Goal: Task Accomplishment & Management: Manage account settings

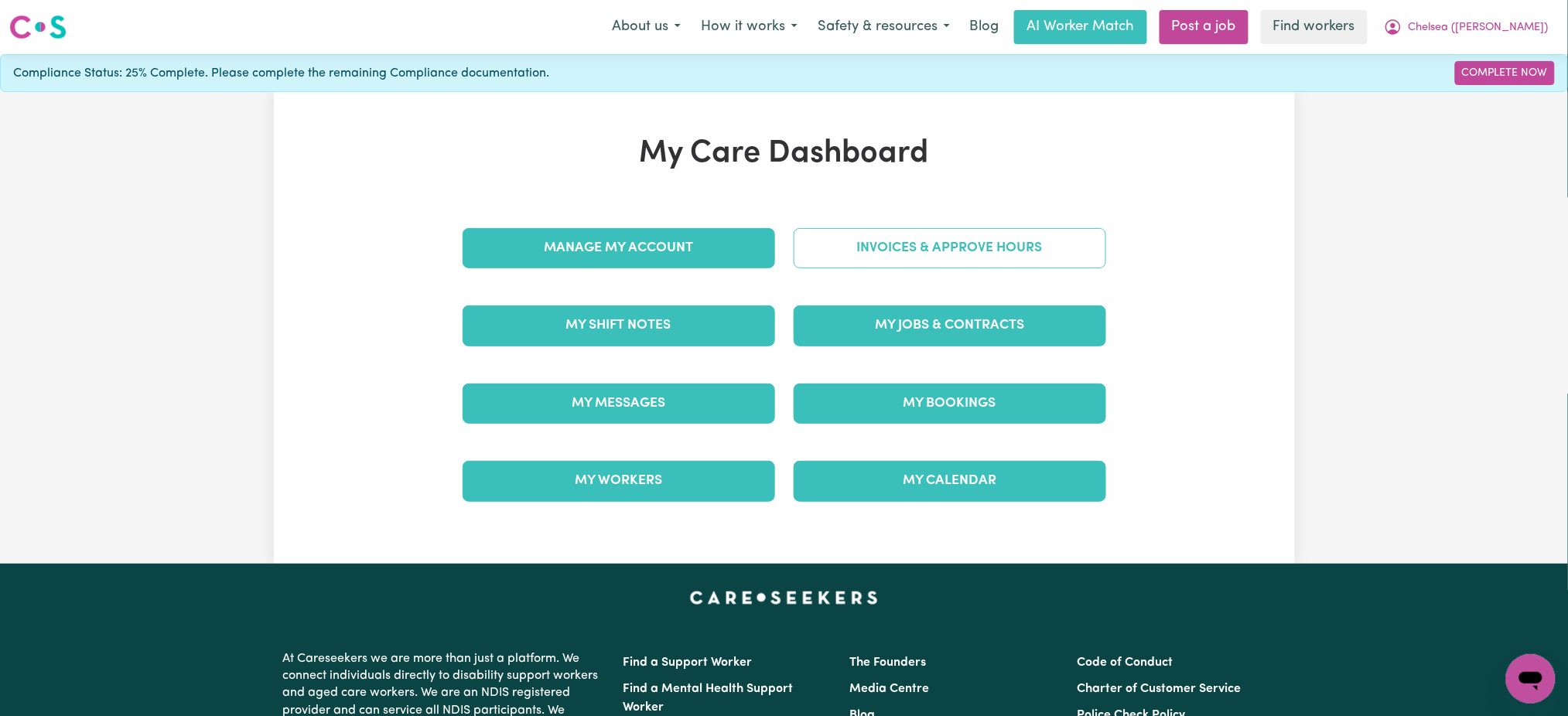
click at [1081, 239] on link "Invoices & Approve Hours" at bounding box center [950, 248] width 313 height 41
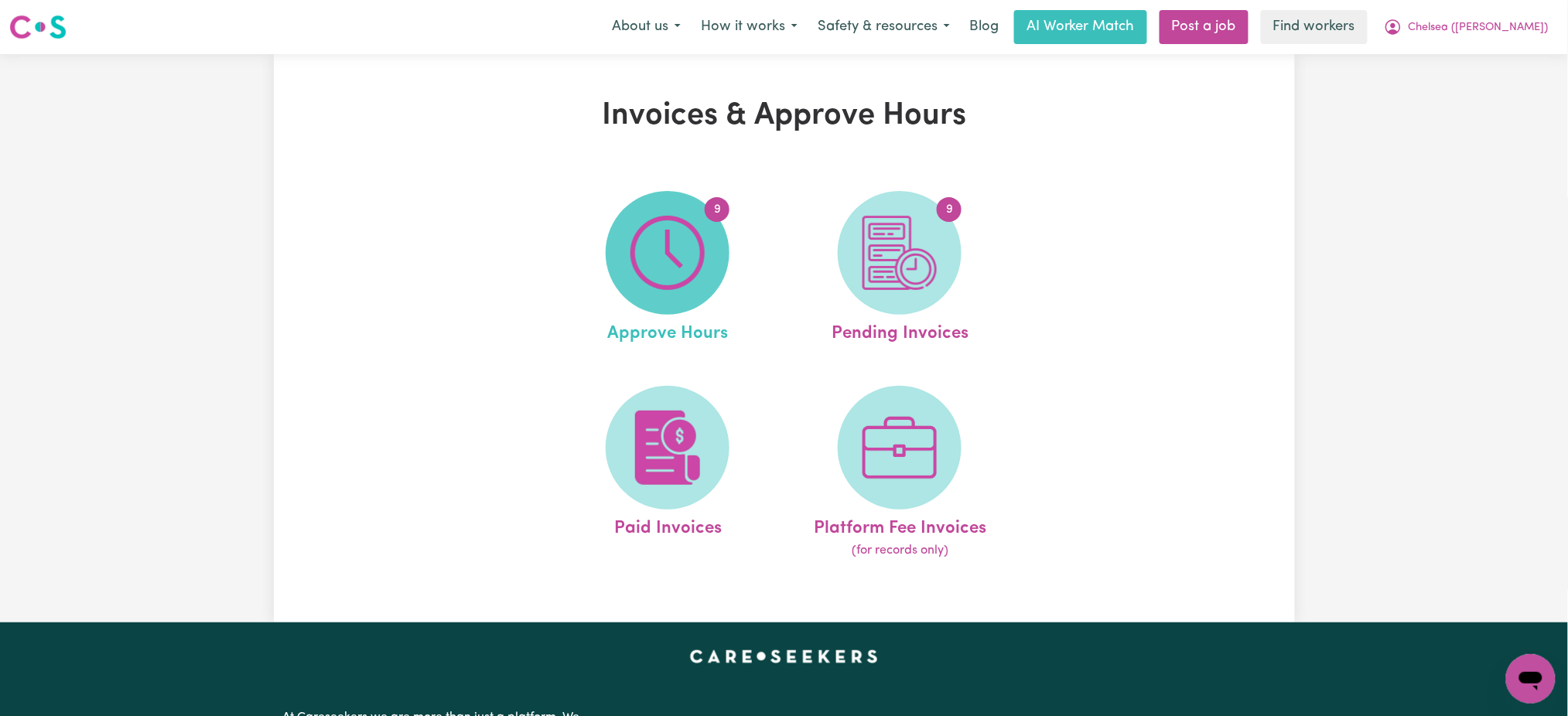
click at [662, 263] on img at bounding box center [667, 253] width 74 height 74
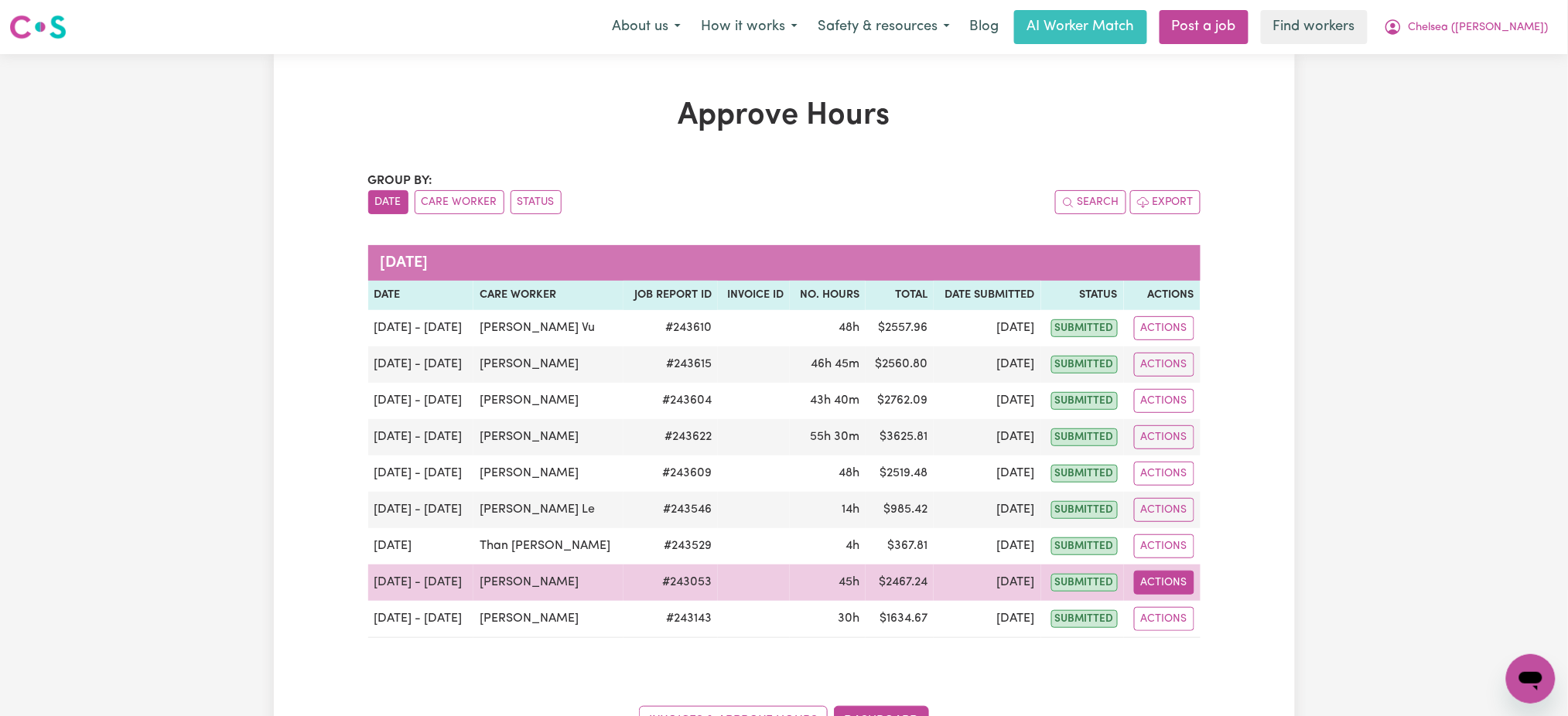
click at [1152, 582] on button "Actions" at bounding box center [1163, 582] width 60 height 24
click at [1191, 615] on link "View Job Report" at bounding box center [1203, 619] width 132 height 31
select select "pm"
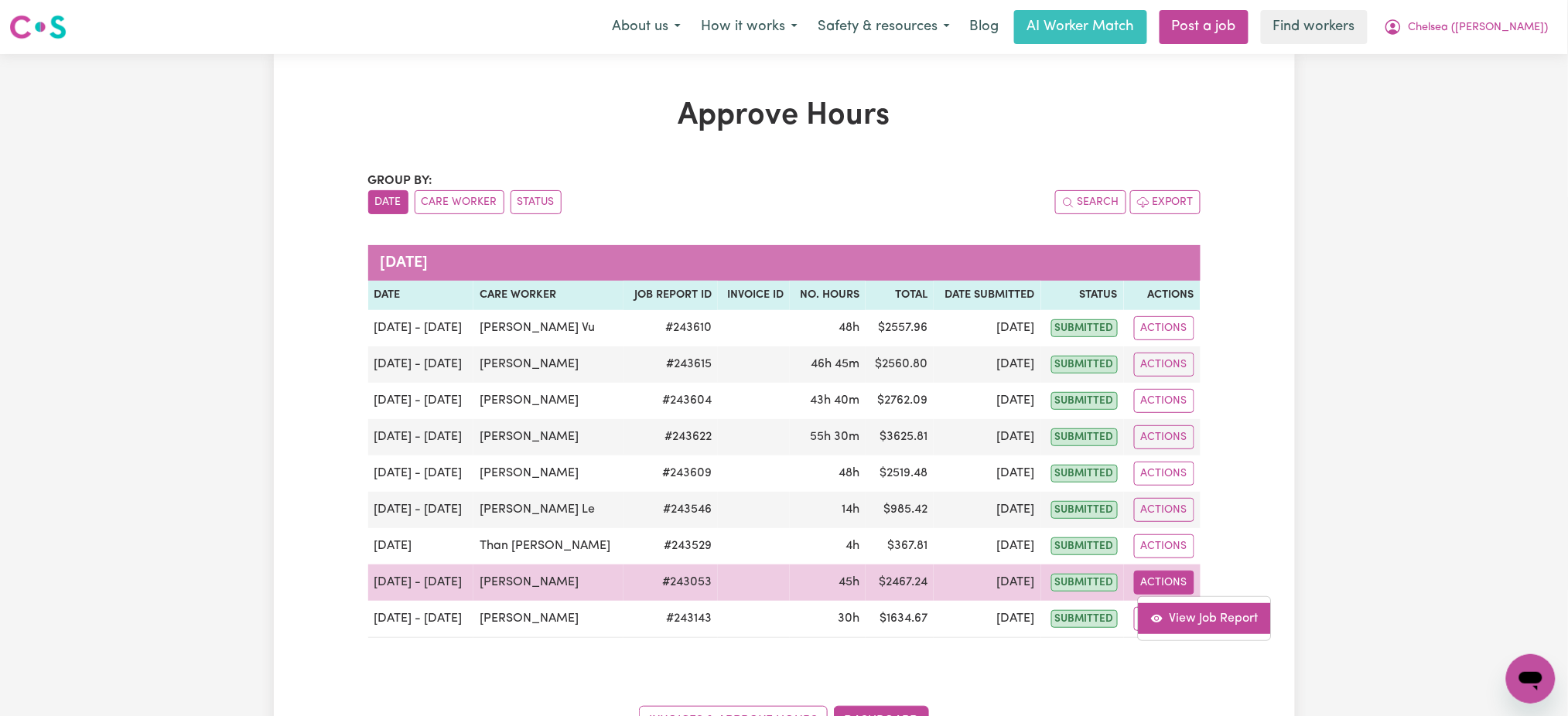
select select "pm"
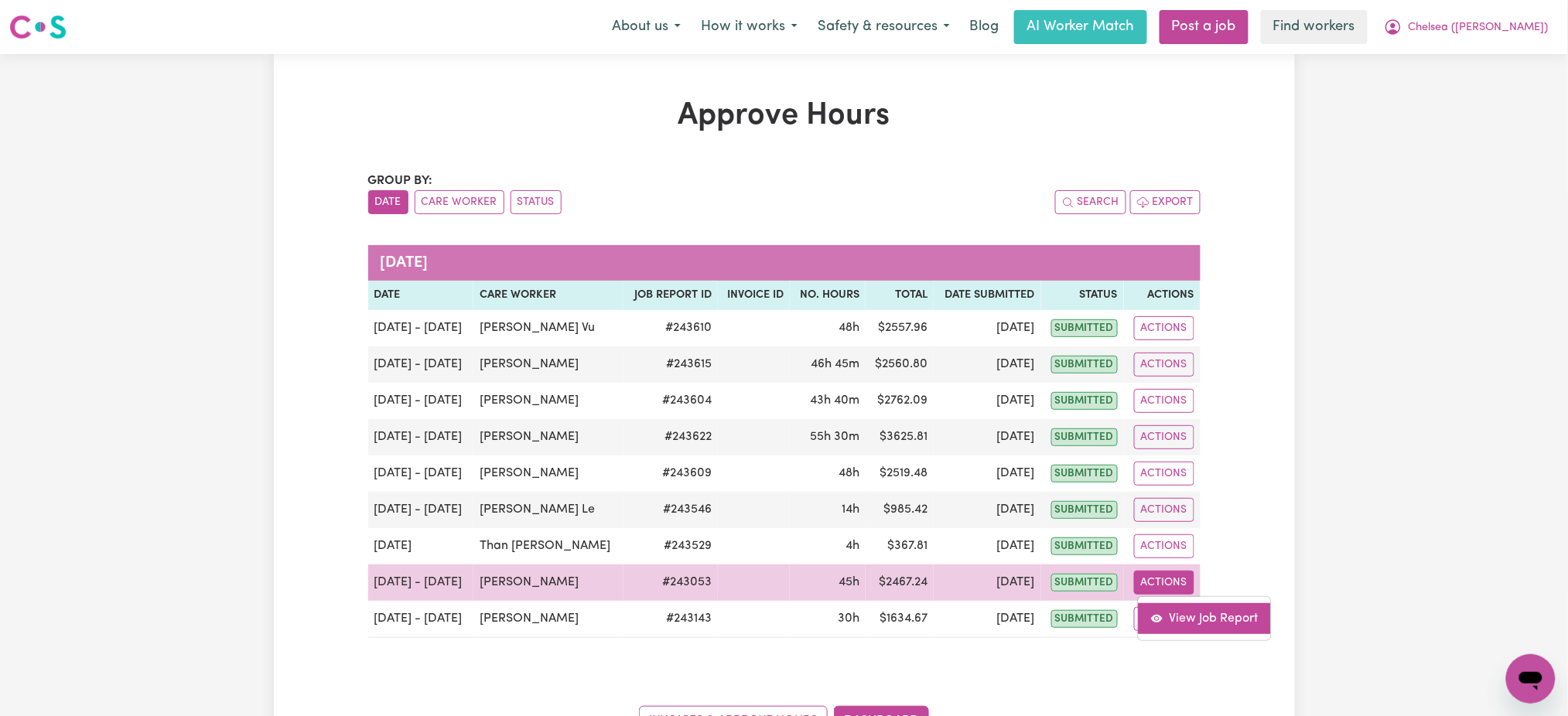
select select "pm"
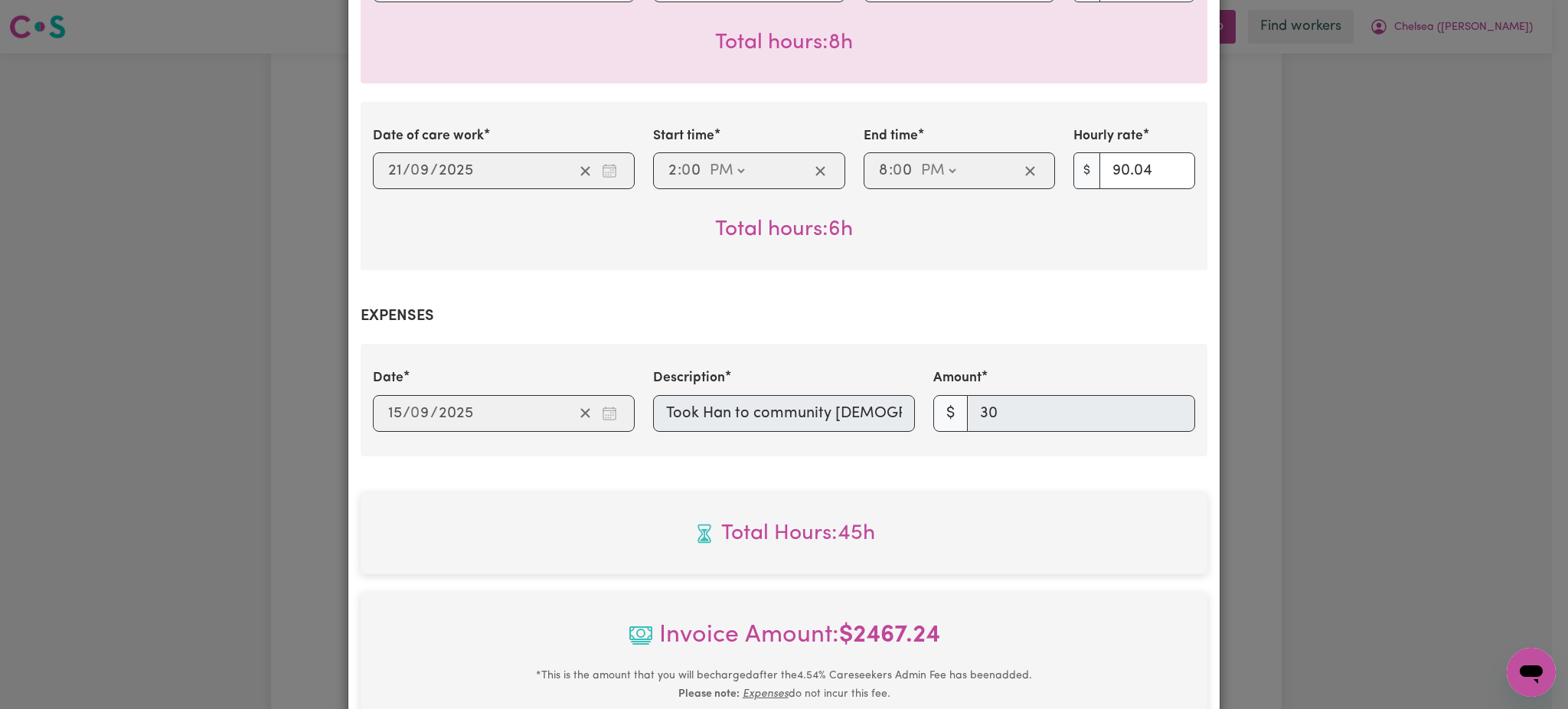
scroll to position [1633, 0]
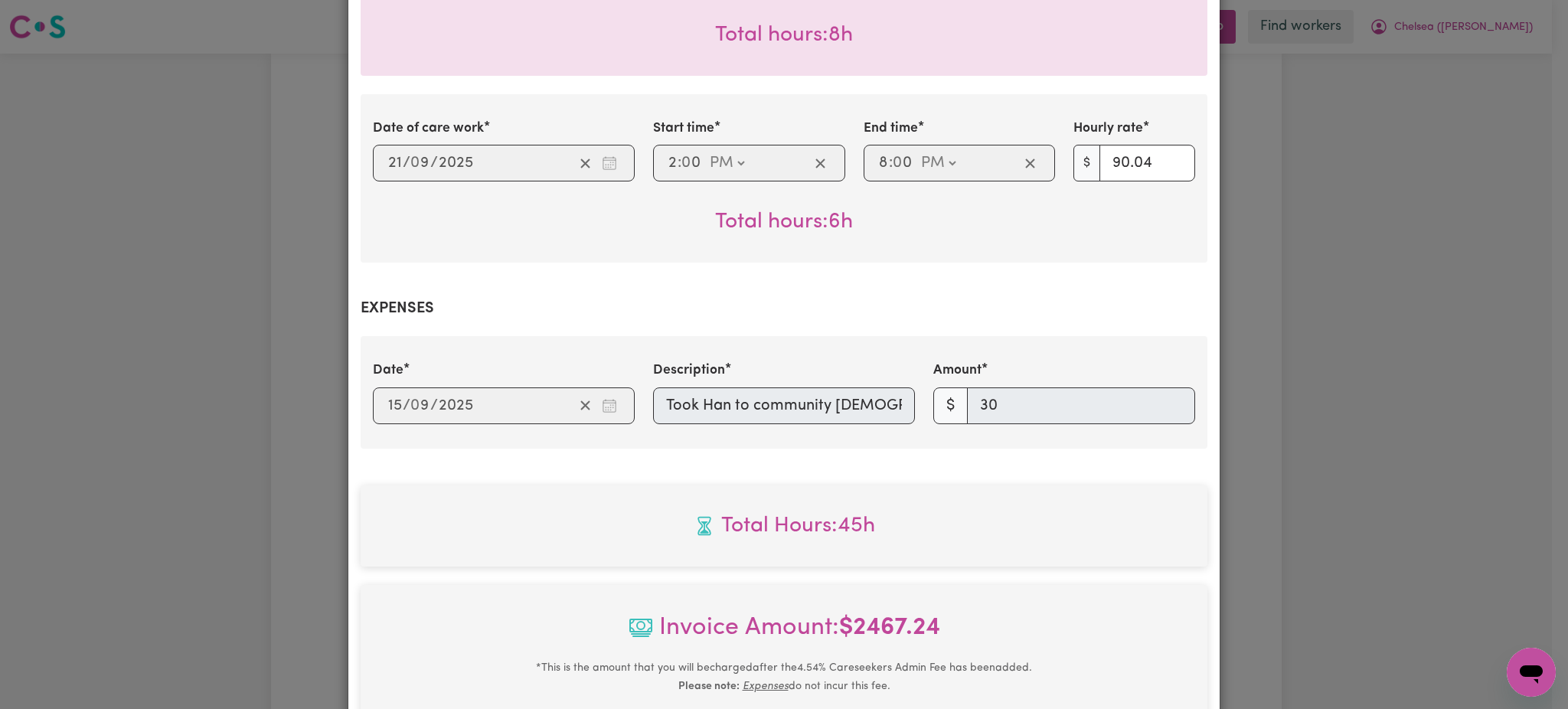
click at [493, 378] on div "Date 2025-09-15 15 / 0 9 / 2025 Description Took Han to community church Amount…" at bounding box center [784, 392] width 841 height 63
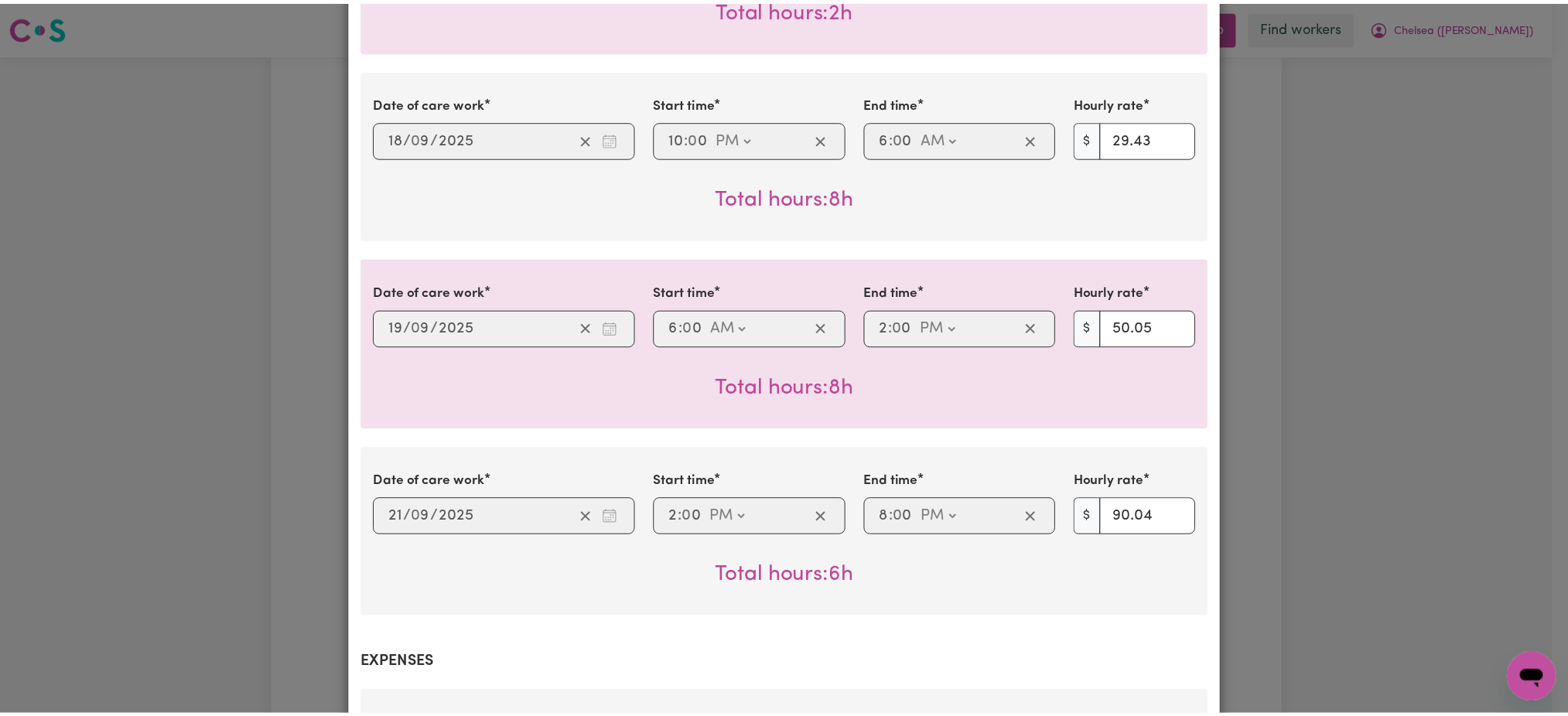
scroll to position [1237, 0]
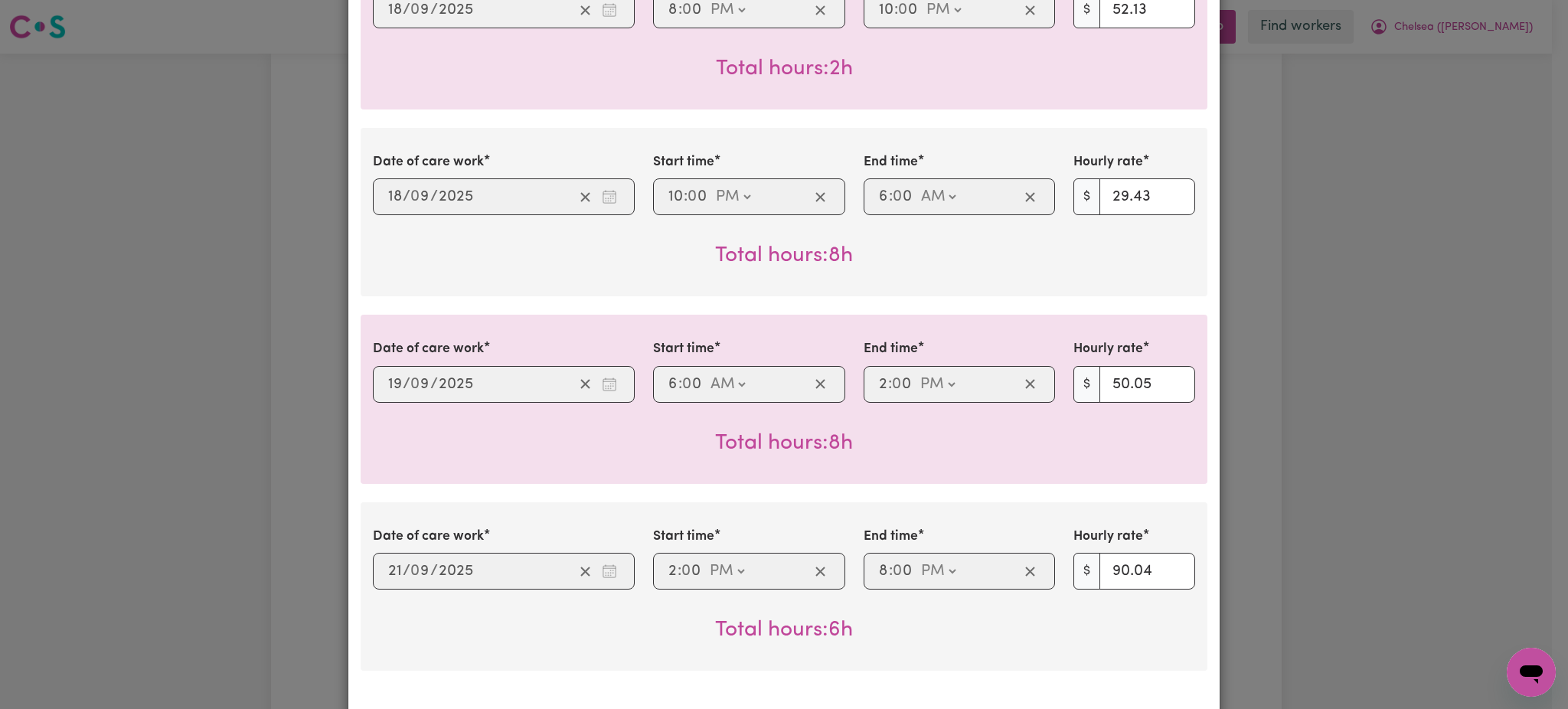
drag, startPoint x: 1365, startPoint y: 158, endPoint x: 1355, endPoint y: 142, distance: 18.9
click at [1364, 158] on div "Job Report # 243053 - Oanh Tran Summary Job report # 243053 Client name: Chelse…" at bounding box center [784, 354] width 1568 height 709
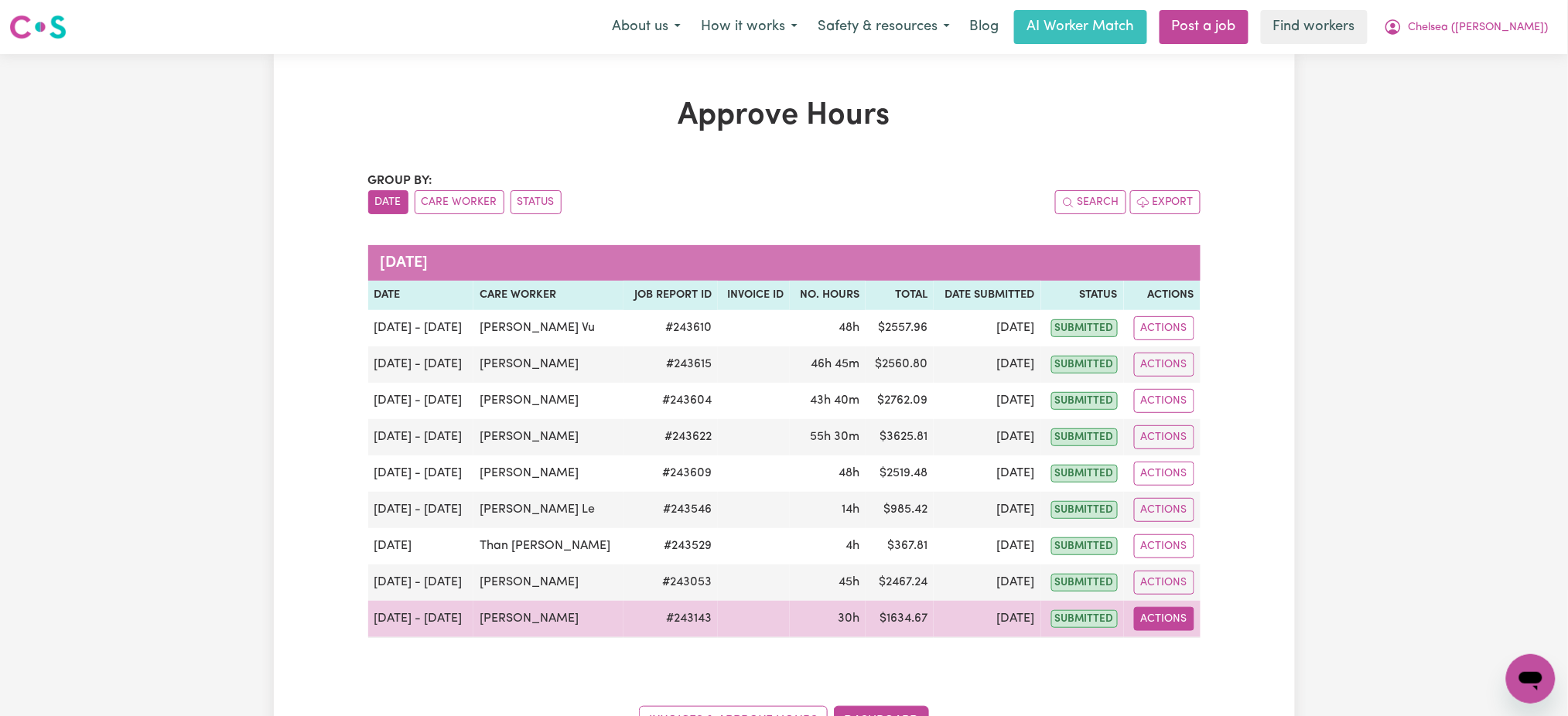
click at [1161, 618] on button "Actions" at bounding box center [1163, 619] width 60 height 24
click at [1195, 643] on link "View Job Report" at bounding box center [1203, 655] width 132 height 31
select select "pm"
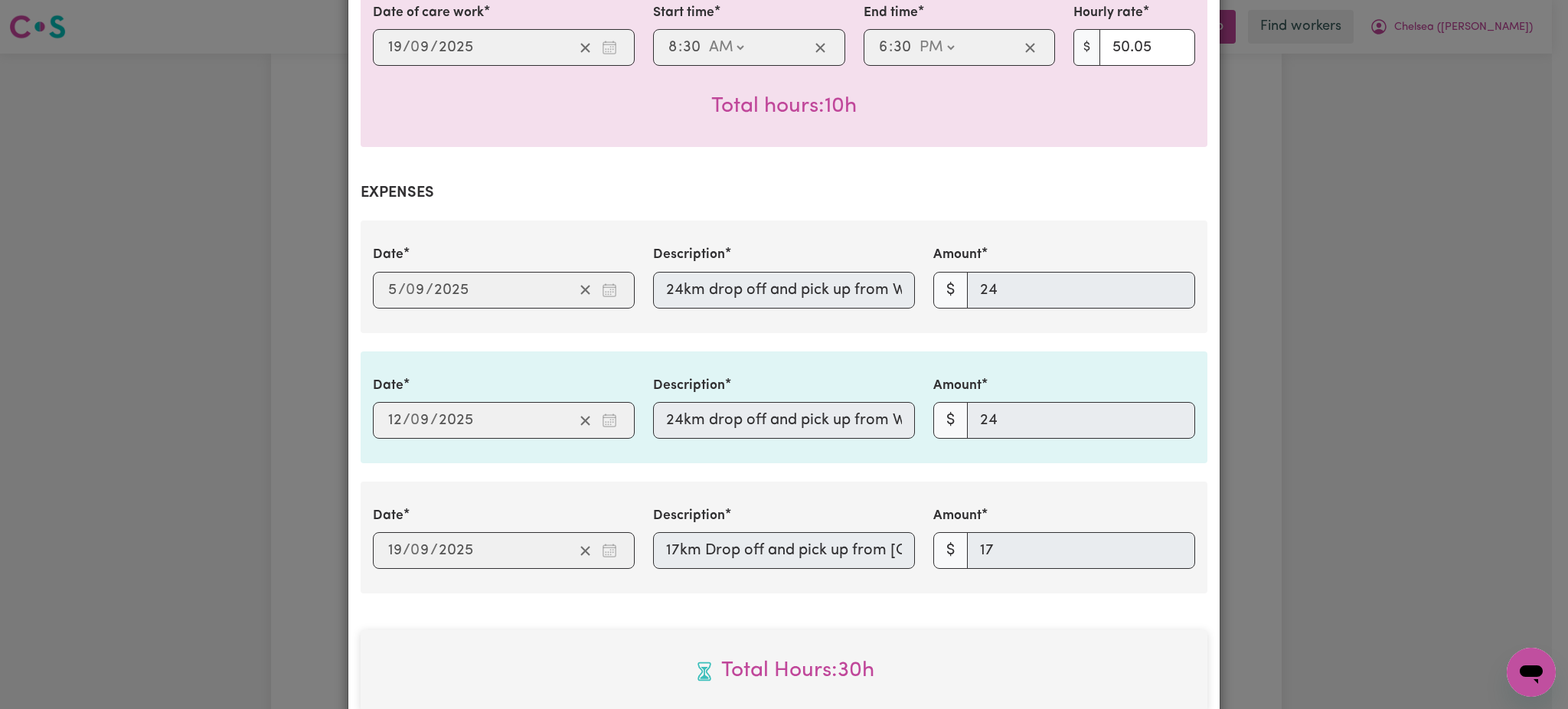
scroll to position [0, 154]
click at [1037, 270] on div "Date 2025-09-05 5 / 0 9 / 2025 Description 24km drop off and pick up from We Ro…" at bounding box center [784, 276] width 841 height 63
click at [1075, 399] on div "Date 2025-09-12 12 / 0 9 / 2025 Description 24km drop off and pick up from We R…" at bounding box center [784, 407] width 841 height 63
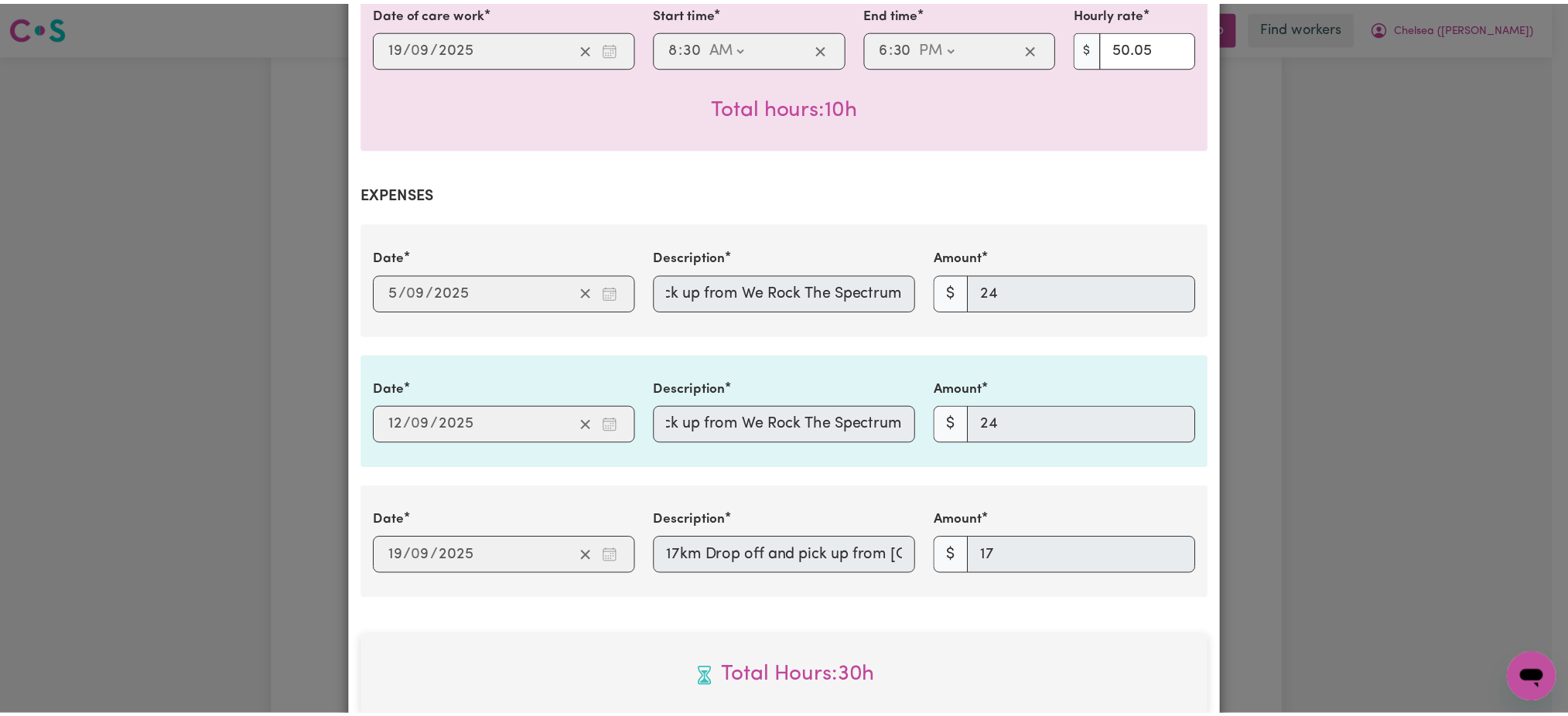
scroll to position [0, 116]
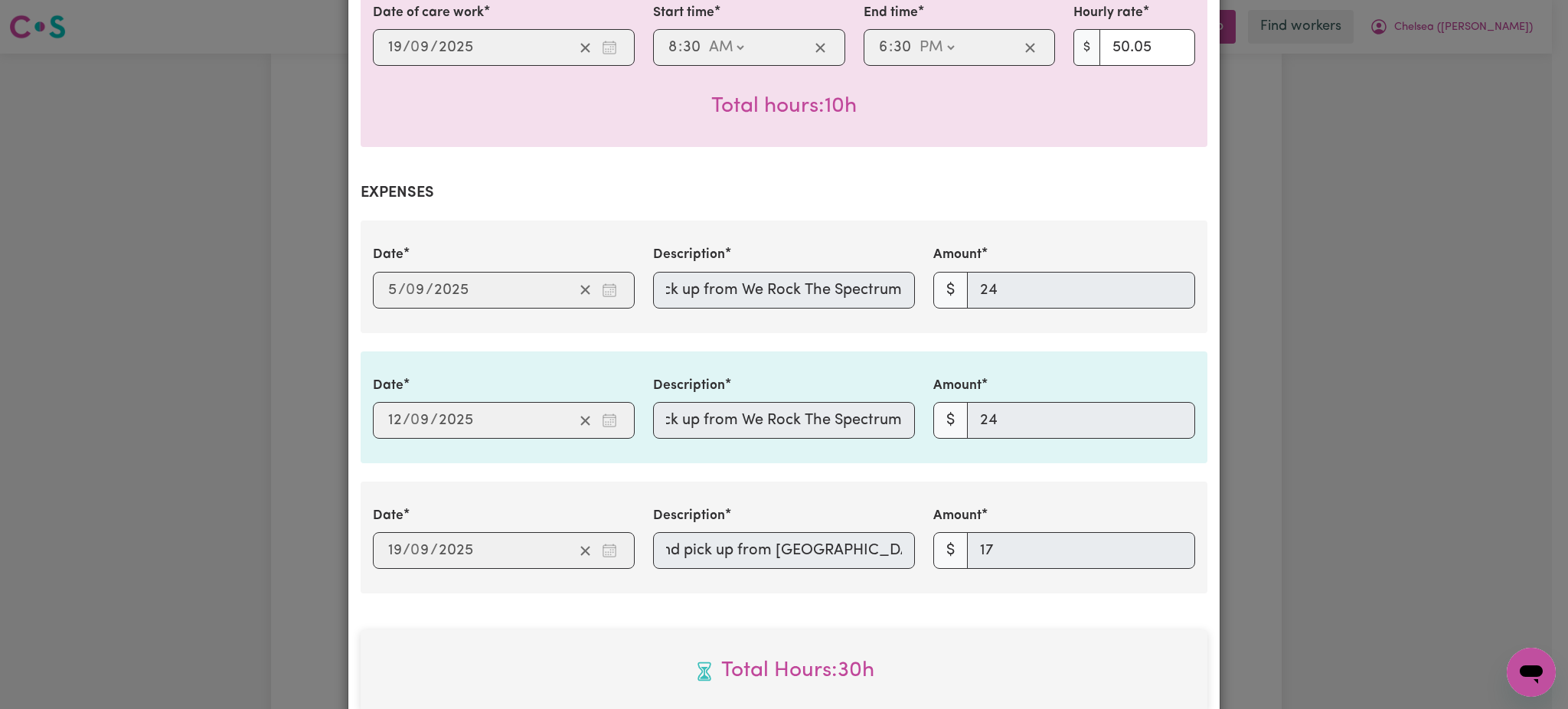
click at [1070, 524] on div "Date 2025-09-19 19 / 0 9 / 2025 Description 17km Drop off and pick up from Bray…" at bounding box center [784, 537] width 841 height 63
click at [215, 173] on div "Job Report # 243143 - Kim Anh Nguyen Summary Job report # 243143 Client name: C…" at bounding box center [784, 354] width 1568 height 709
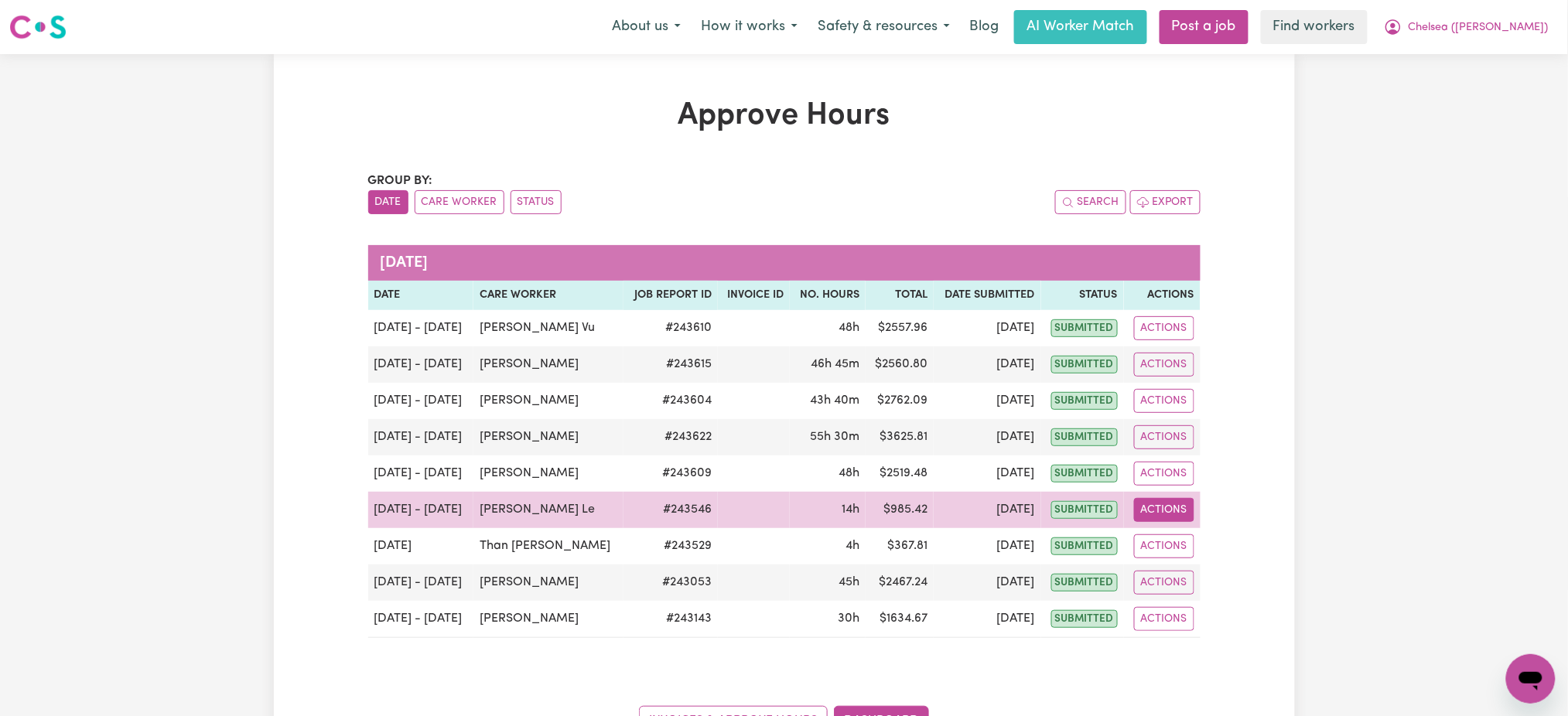
click at [1147, 512] on button "Actions" at bounding box center [1163, 510] width 60 height 24
click at [1161, 542] on link "View Job Report" at bounding box center [1203, 546] width 132 height 31
select select "pm"
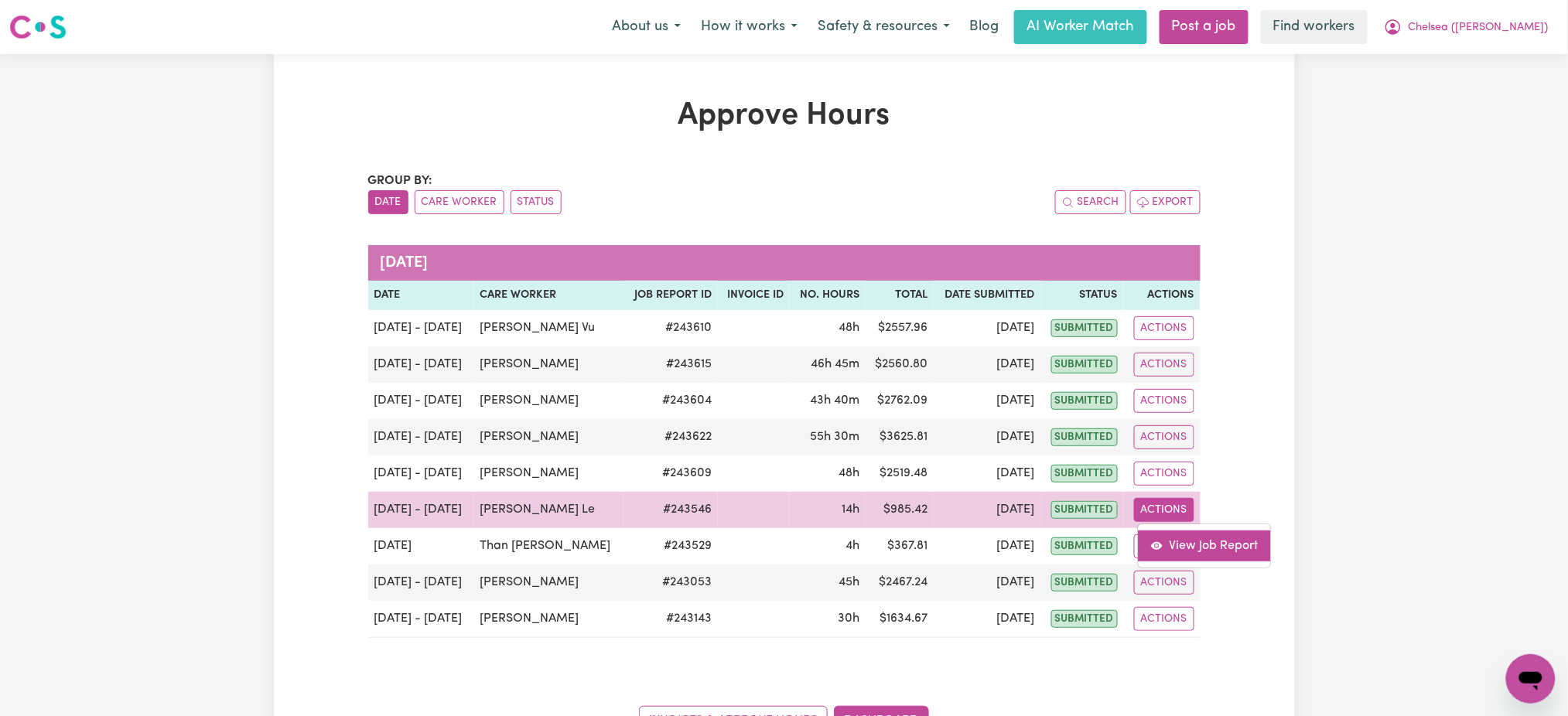
select select "pm"
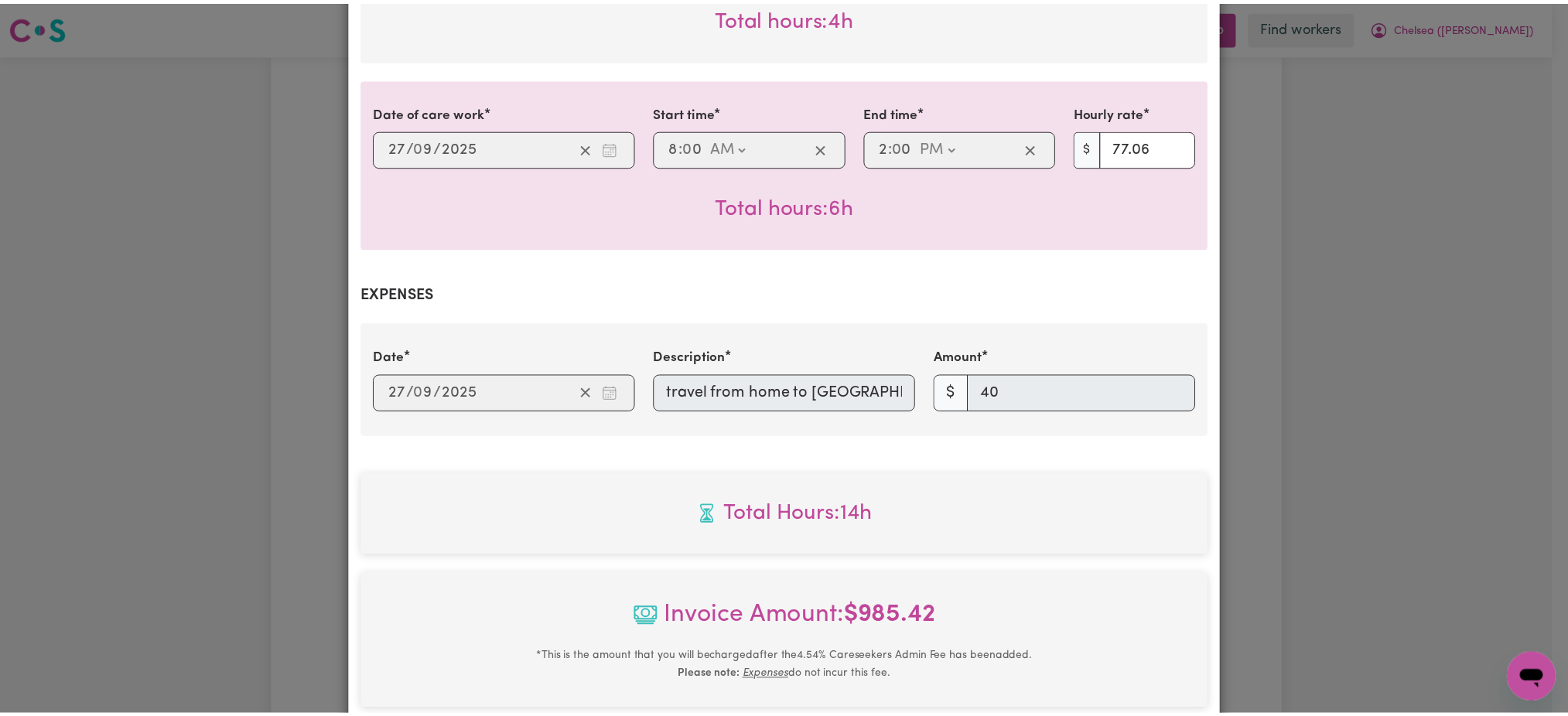
scroll to position [0, 15]
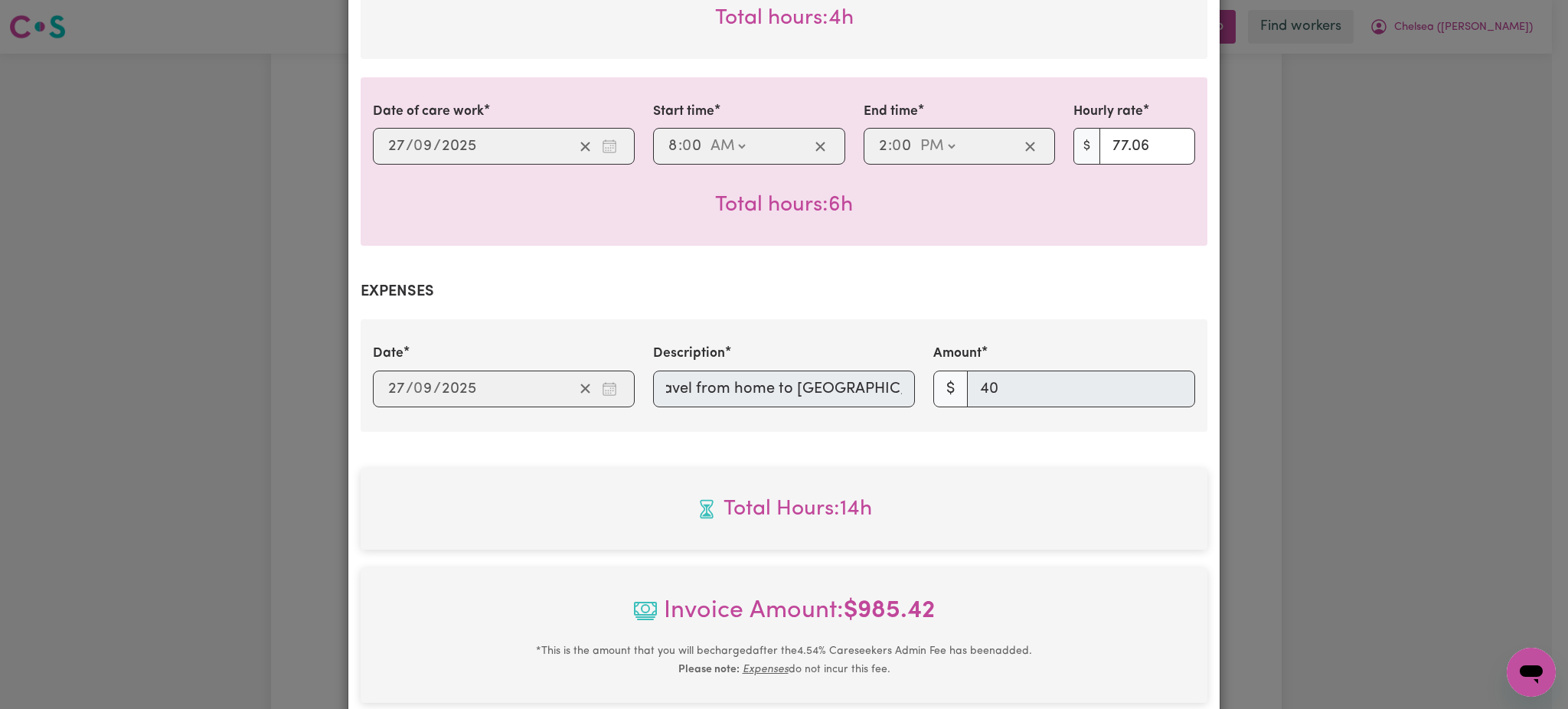
click at [1179, 362] on div "Date 2025-09-27 27 / 0 9 / 2025 Description travel from home to St peter Chanel…" at bounding box center [784, 375] width 841 height 63
click at [221, 143] on div "Job Report # 243546 - Thuy Le Summary Job report # 243546 Client name: Chelsea …" at bounding box center [784, 354] width 1568 height 709
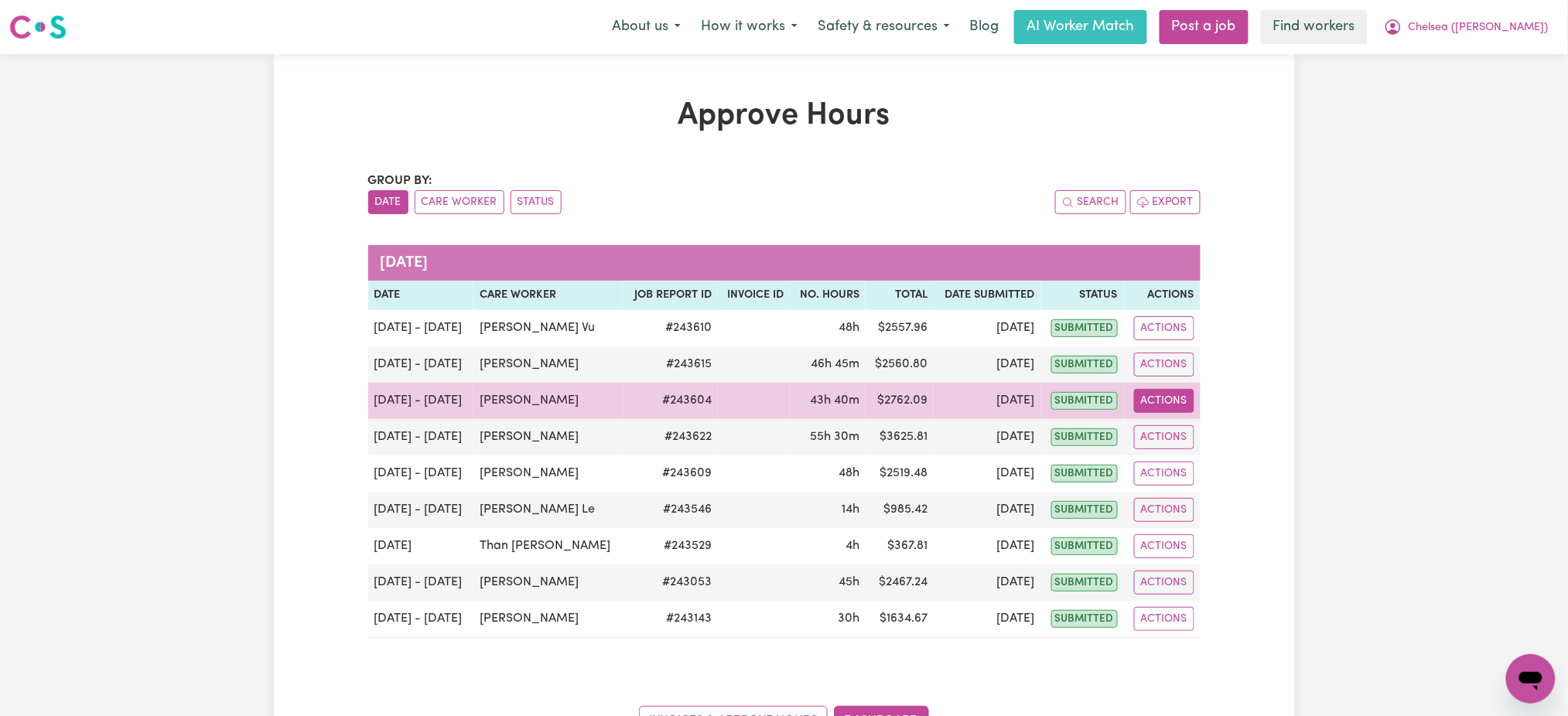
click at [1159, 407] on button "Actions" at bounding box center [1163, 401] width 60 height 24
click at [1177, 434] on link "View Job Report" at bounding box center [1203, 437] width 132 height 31
select select "pm"
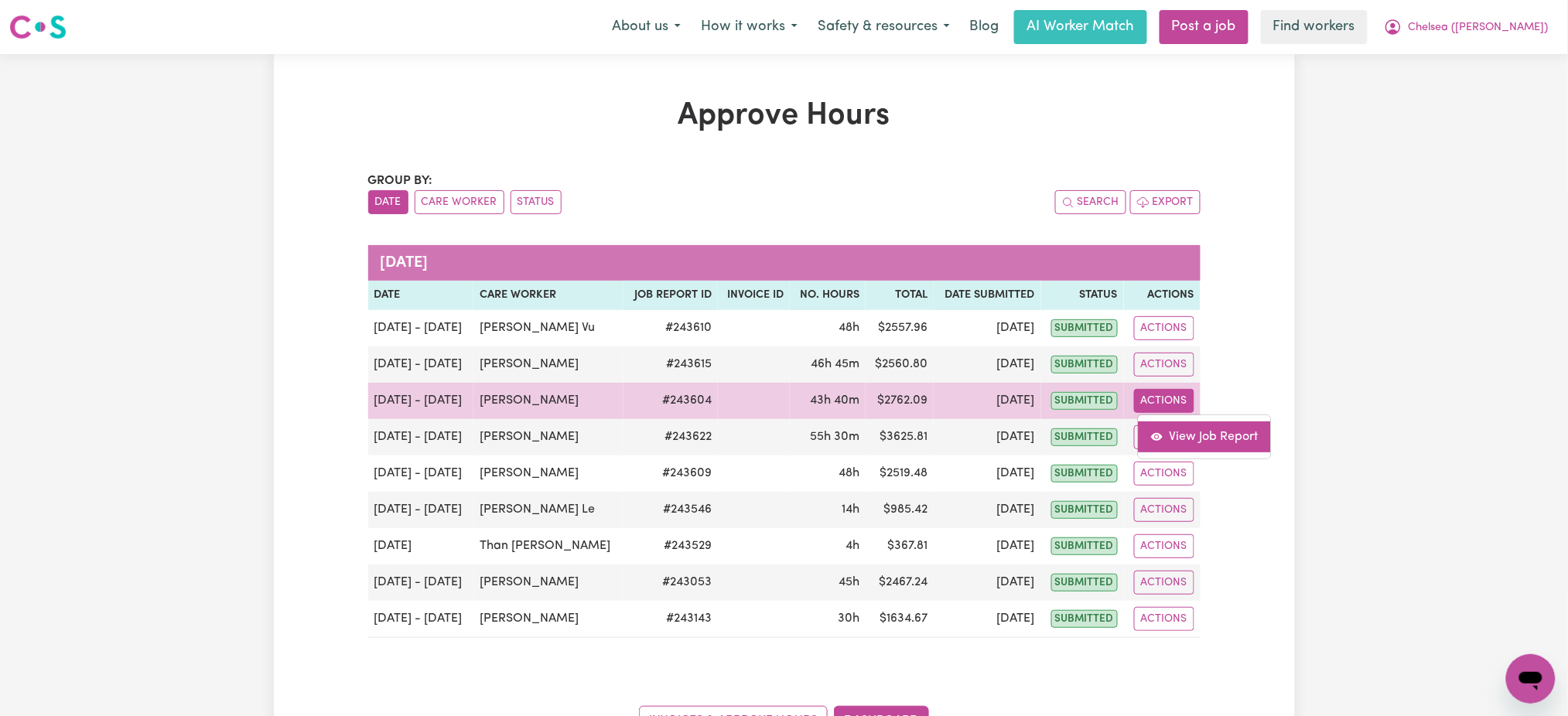
select select "pm"
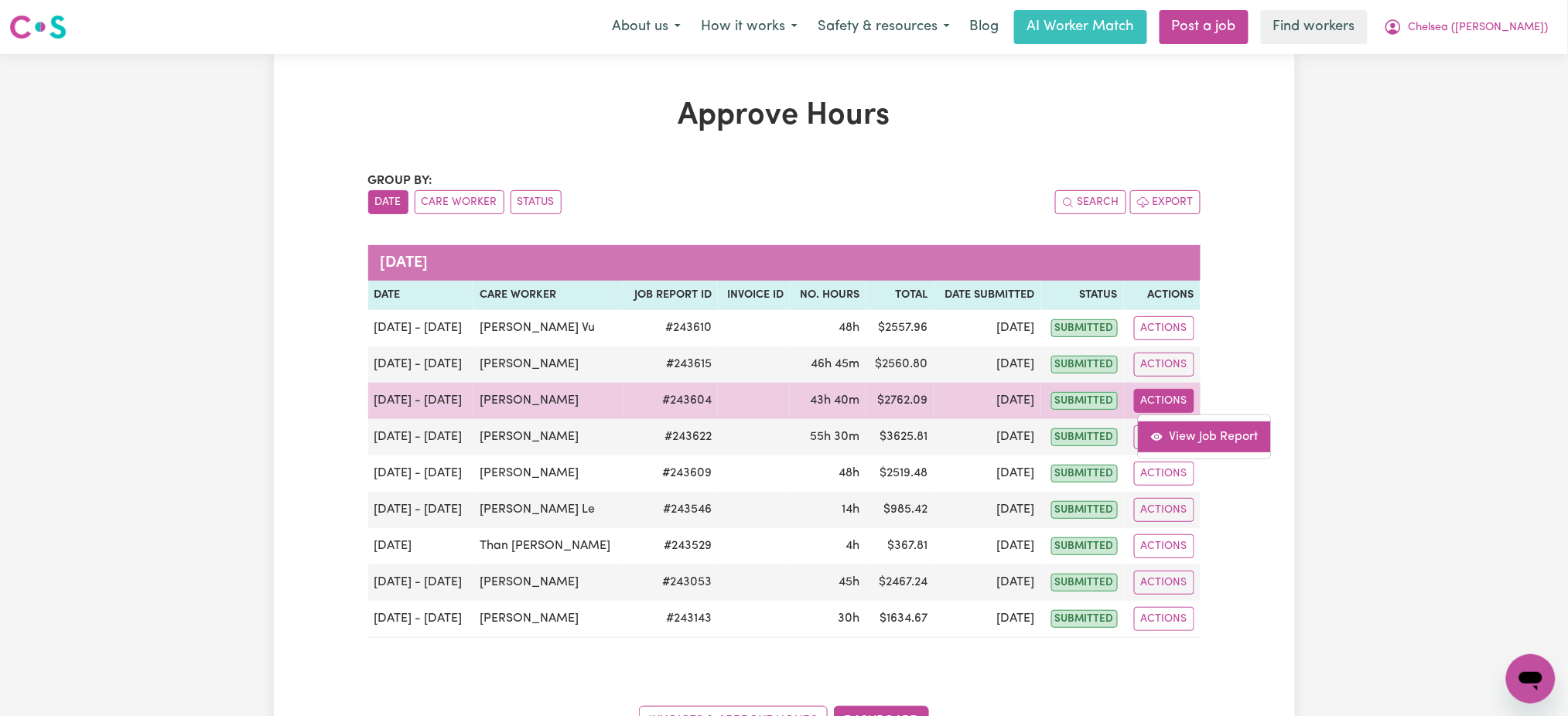
select select "pm"
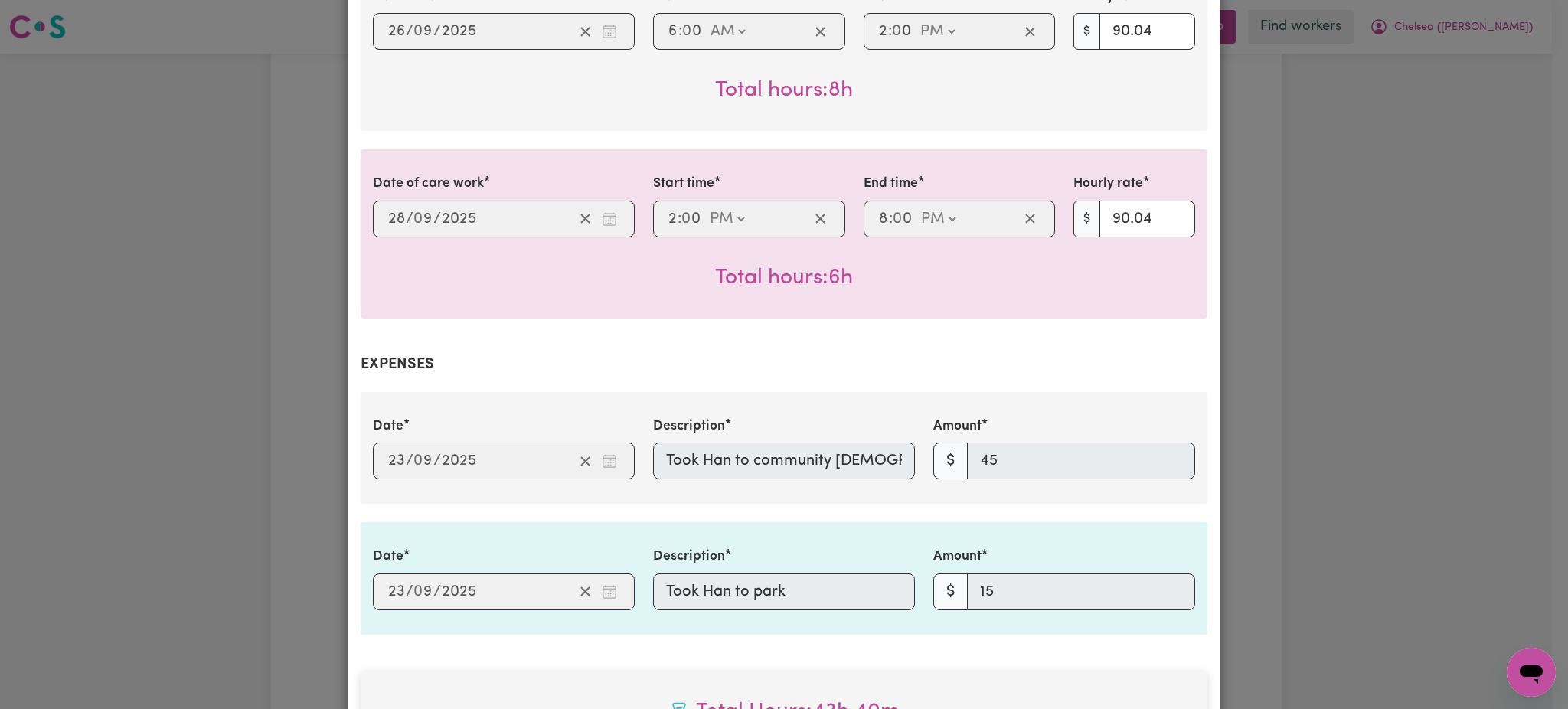
scroll to position [1633, 0]
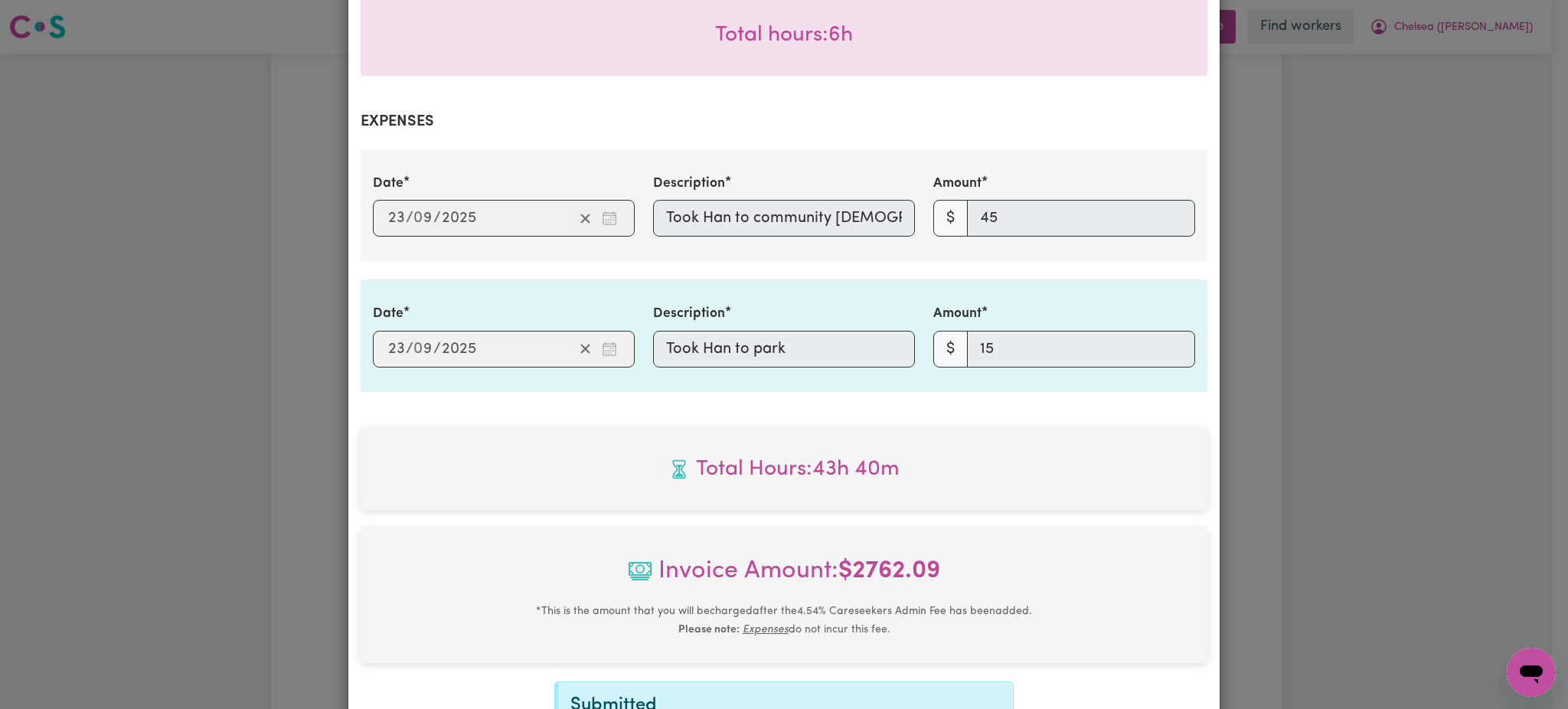
click at [1006, 203] on div "Date 2025-09-23 23 / 0 9 / 2025 Description Took Han to community church Amount…" at bounding box center [784, 205] width 841 height 63
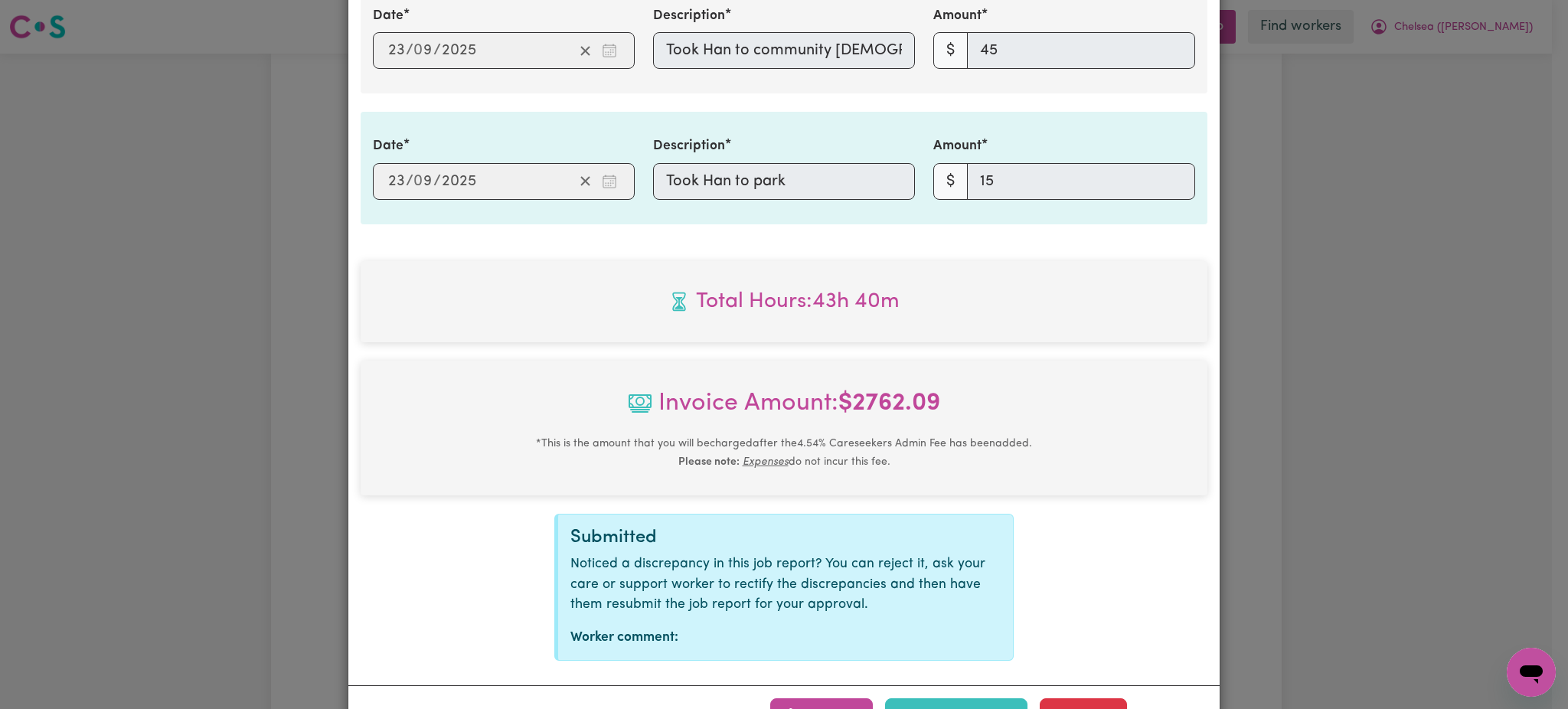
scroll to position [1840, 0]
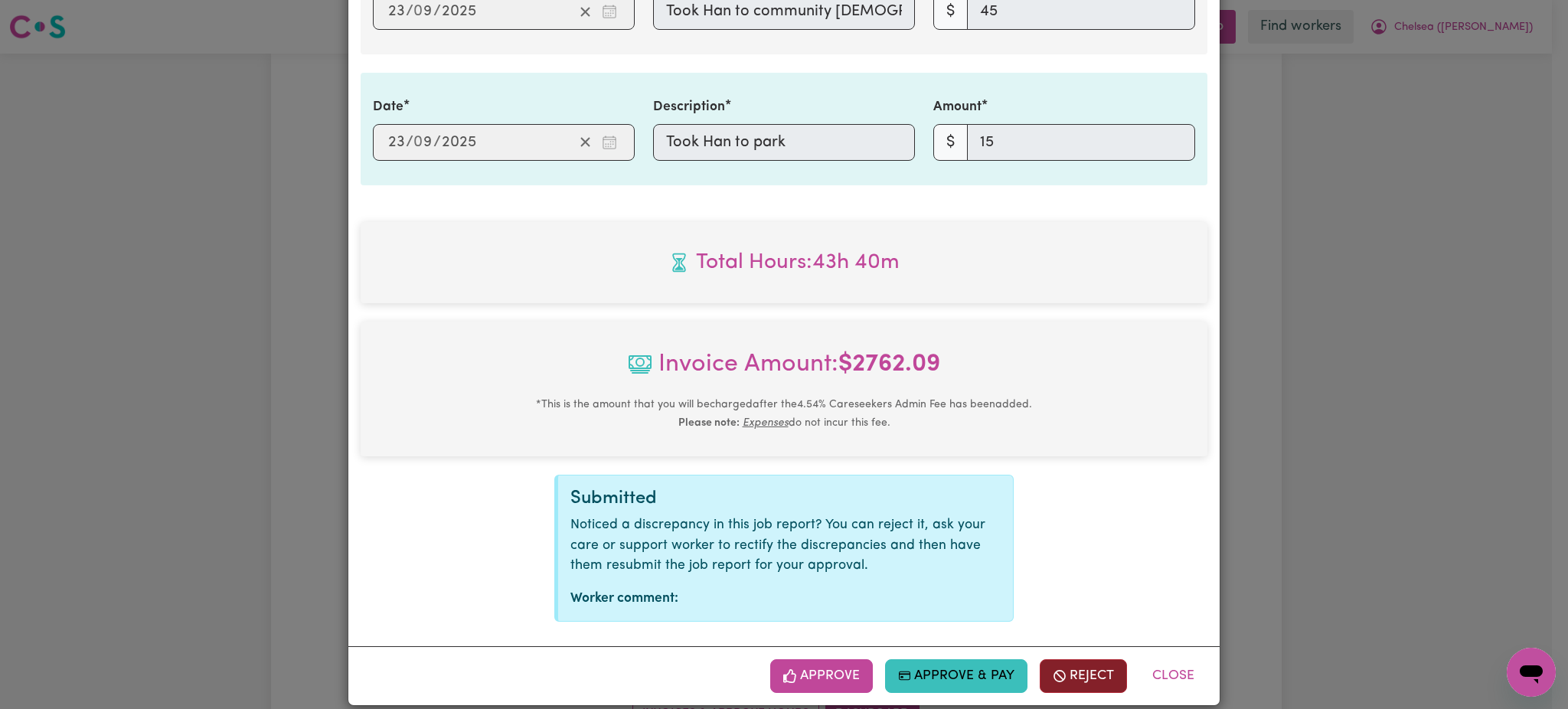
click at [1094, 660] on button "Reject" at bounding box center [1084, 676] width 88 height 34
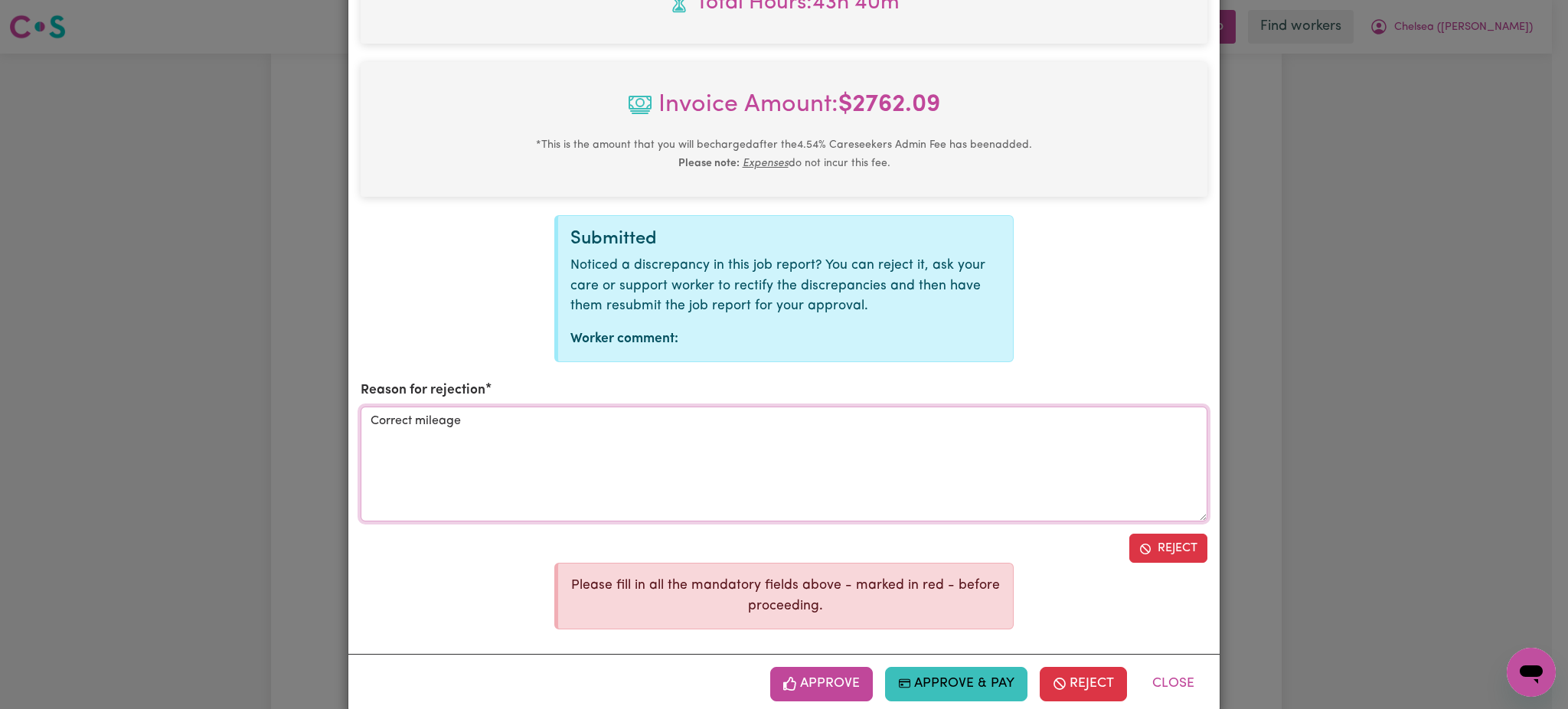
scroll to position [2108, 0]
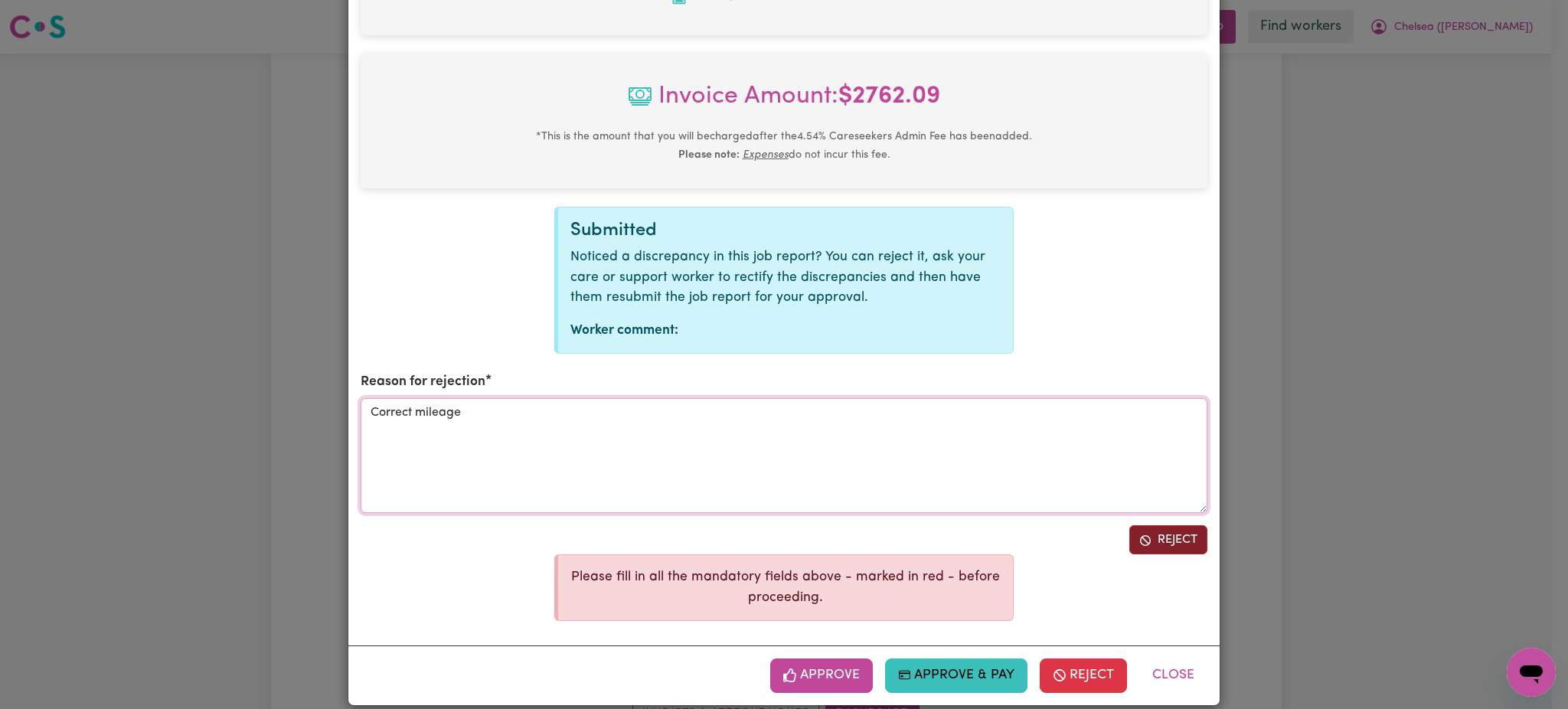
type textarea "Correct mileage"
click at [1196, 525] on button "Reject" at bounding box center [1168, 540] width 78 height 29
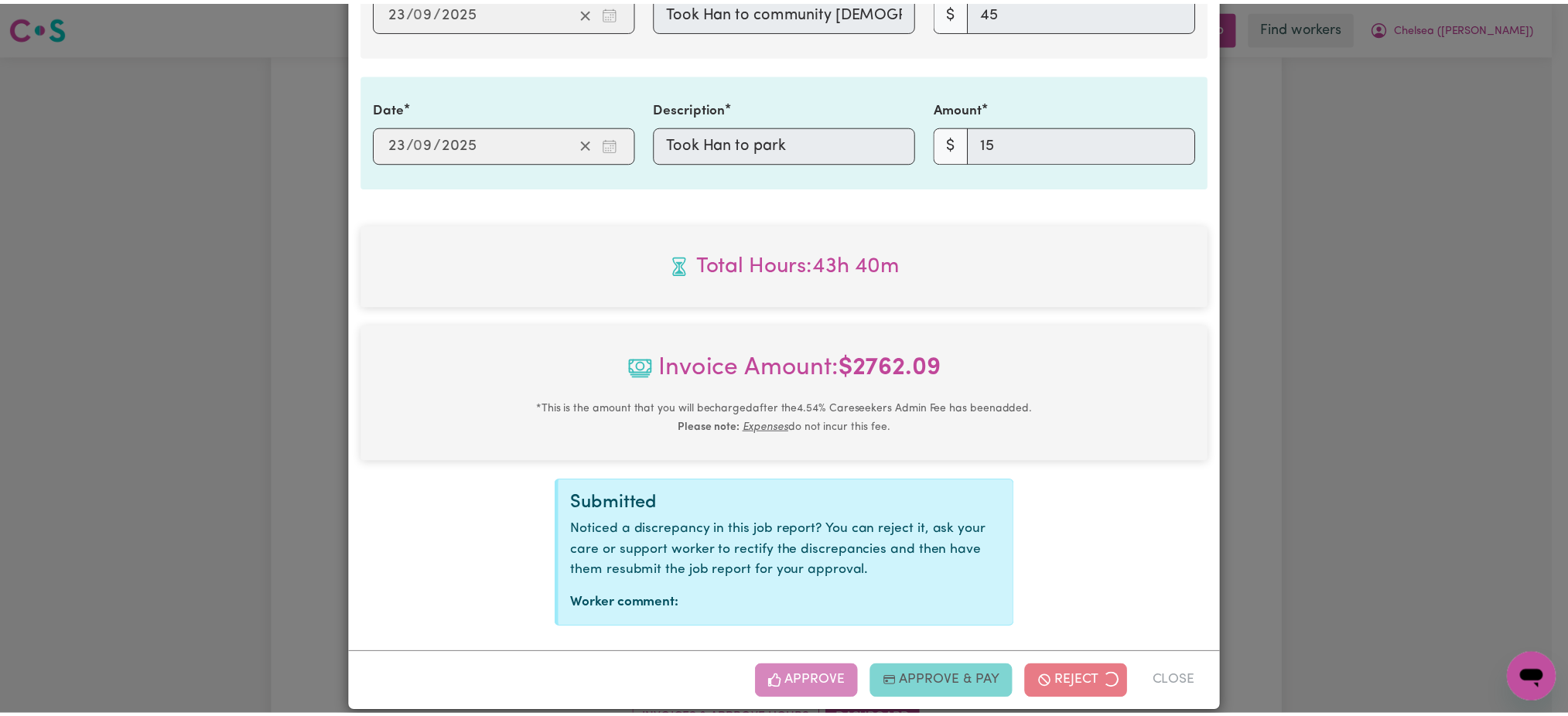
scroll to position [1701, 0]
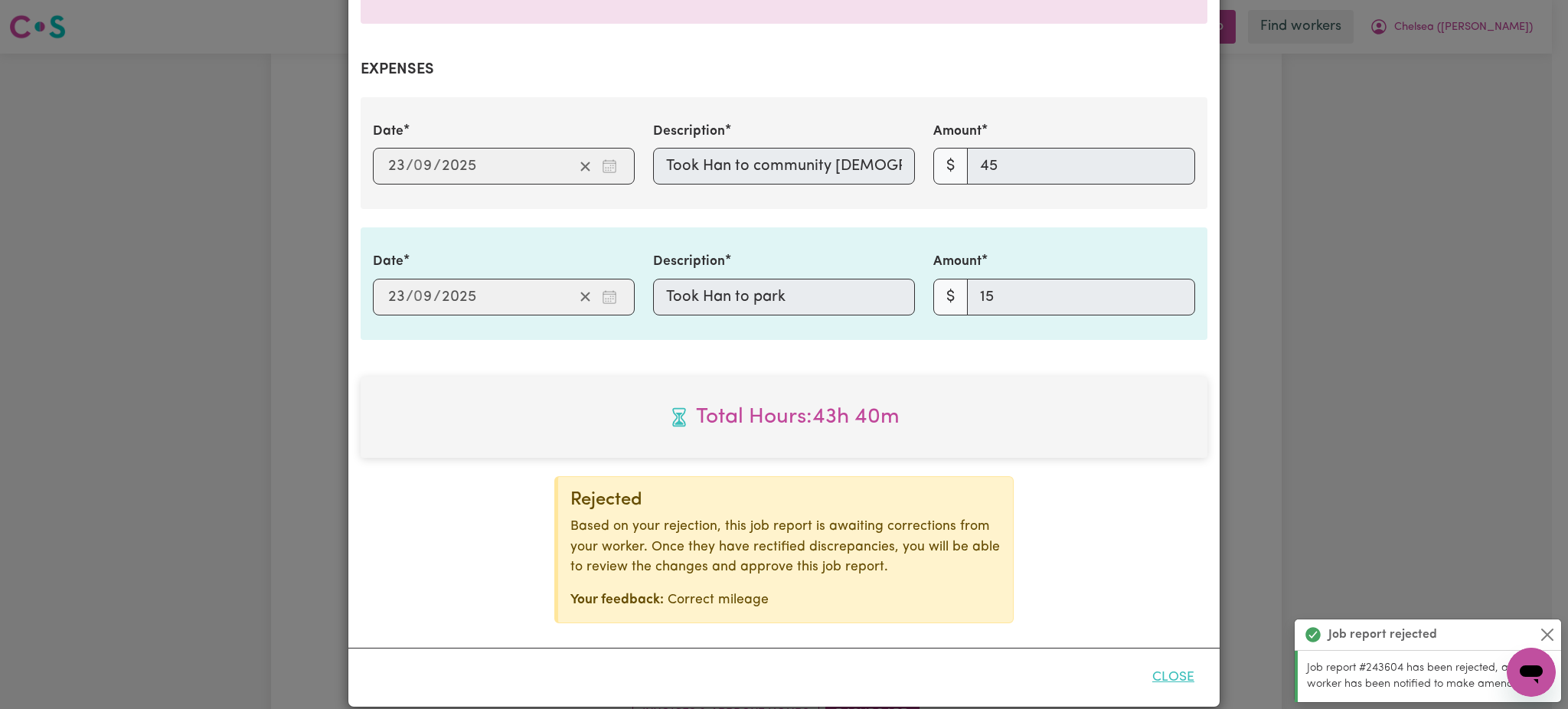
click at [1176, 668] on button "Close" at bounding box center [1173, 677] width 69 height 34
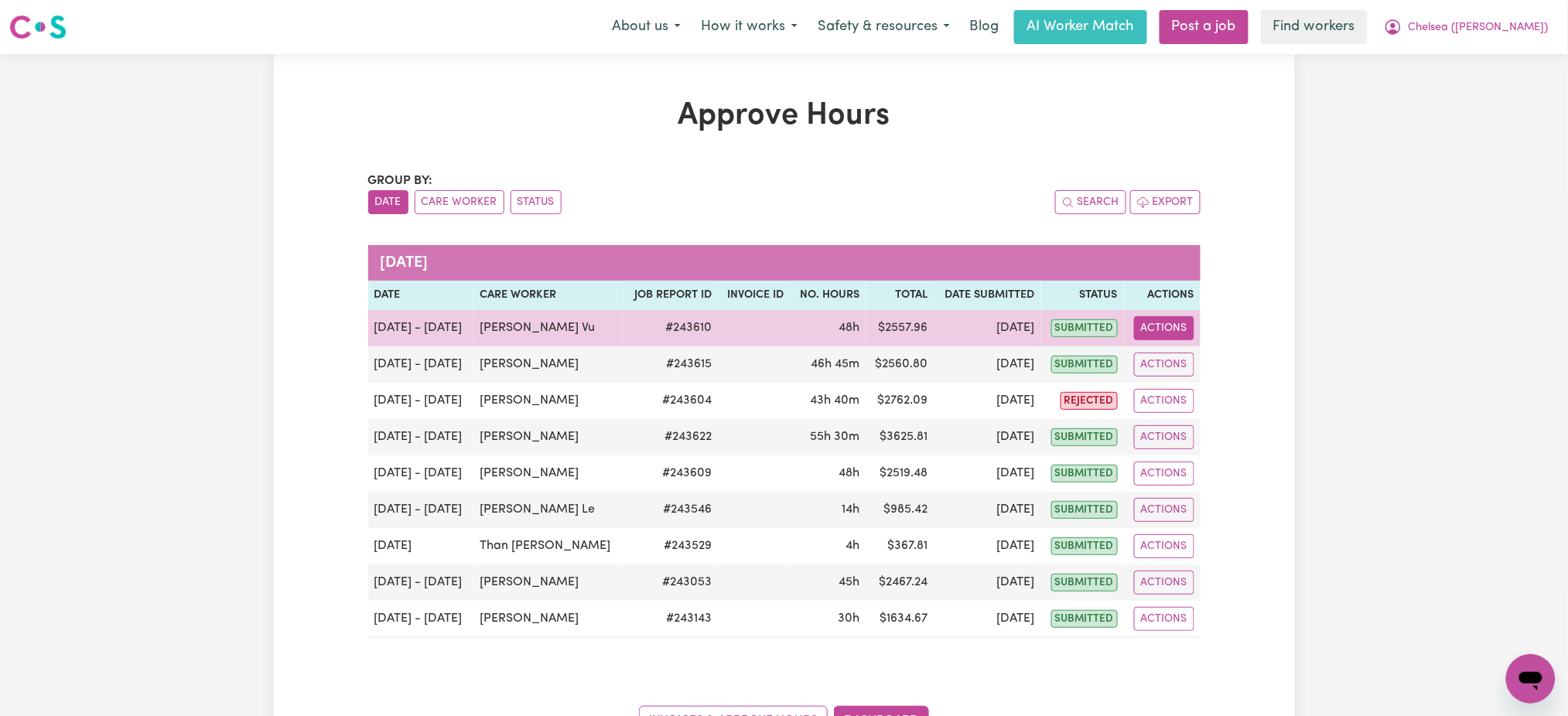
click at [1167, 337] on button "Actions" at bounding box center [1163, 328] width 60 height 24
click at [1179, 356] on link "View Job Report" at bounding box center [1203, 364] width 132 height 31
select select "pm"
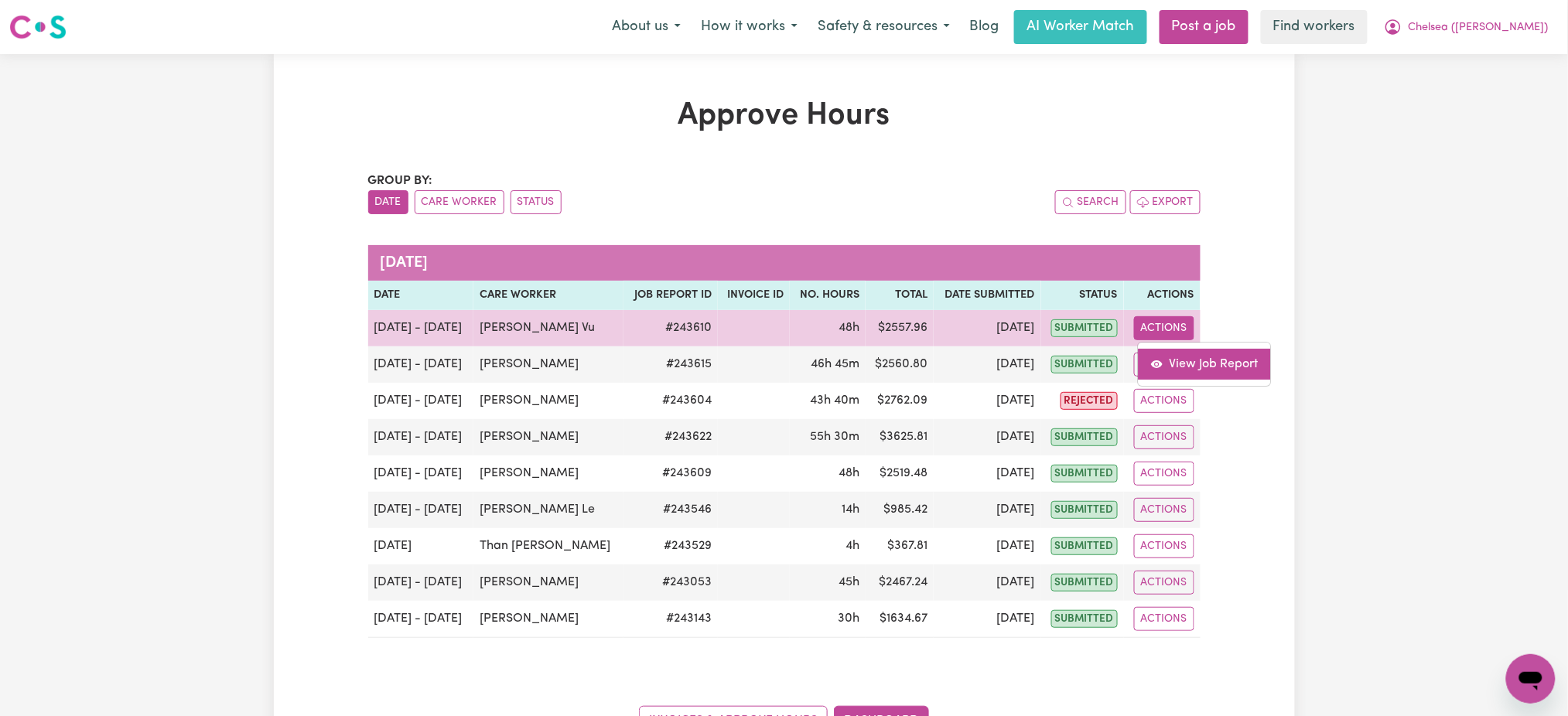
select select "pm"
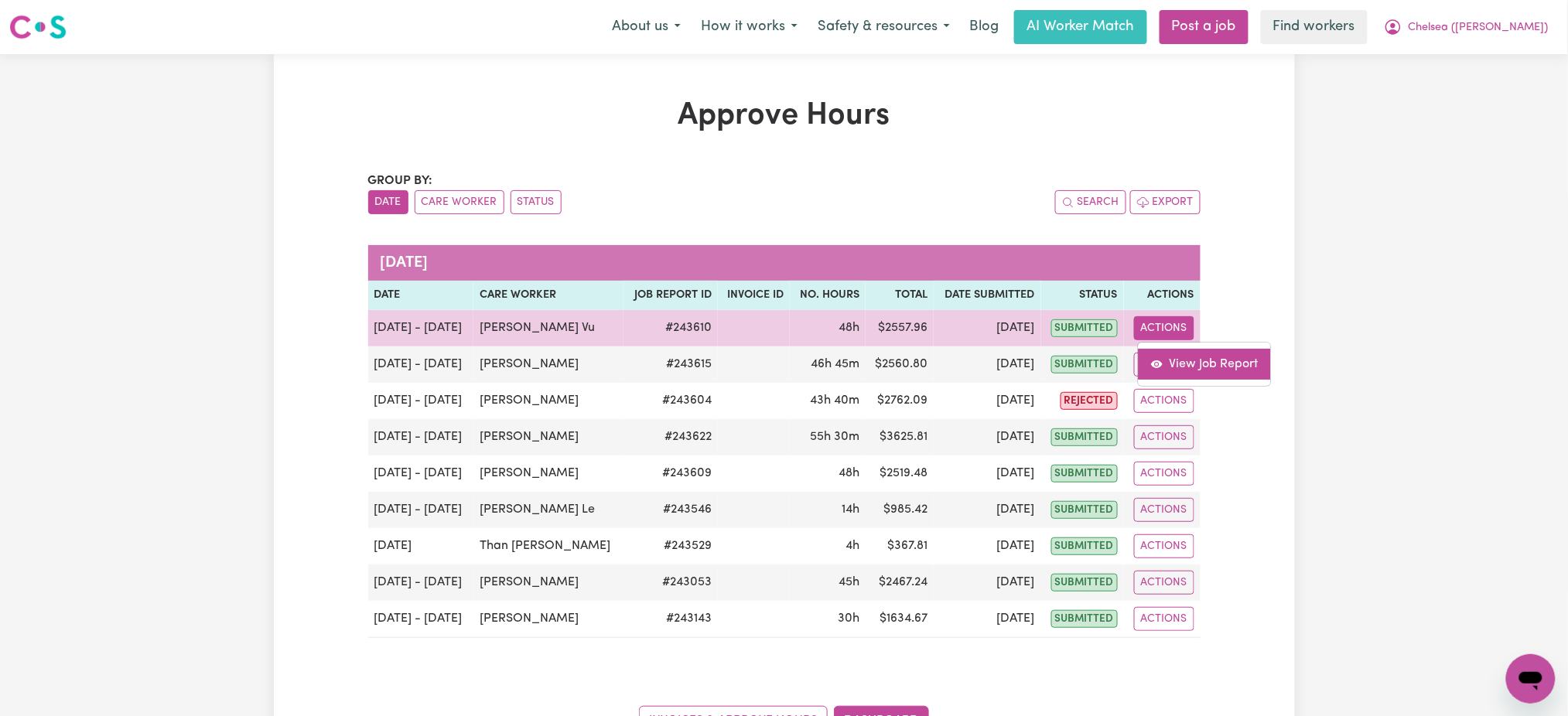
select select "pm"
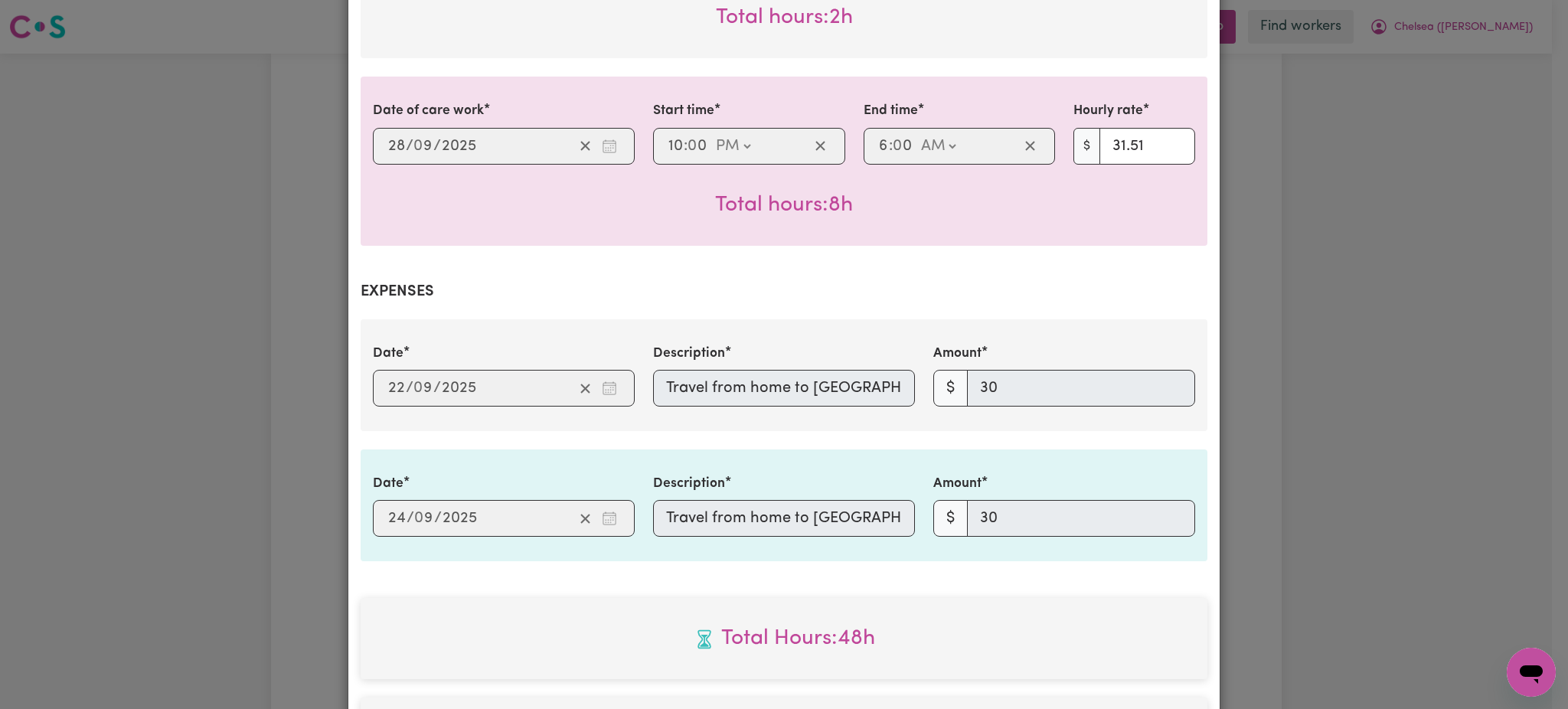
scroll to position [0, 418]
click at [1078, 374] on div "Date 2025-09-22 22 / 0 9 / 2025 Description Travel from home to St. Peter Chane…" at bounding box center [784, 375] width 841 height 63
click at [1081, 494] on div "Date 2025-09-24 24 / 0 9 / 2025 Description Travel from home to St. Peter Chane…" at bounding box center [784, 505] width 841 height 63
click at [162, 121] on div "Job Report # 243610 - Phuc Thi Vu Summary Job report # 243610 Client name: Chel…" at bounding box center [784, 354] width 1568 height 709
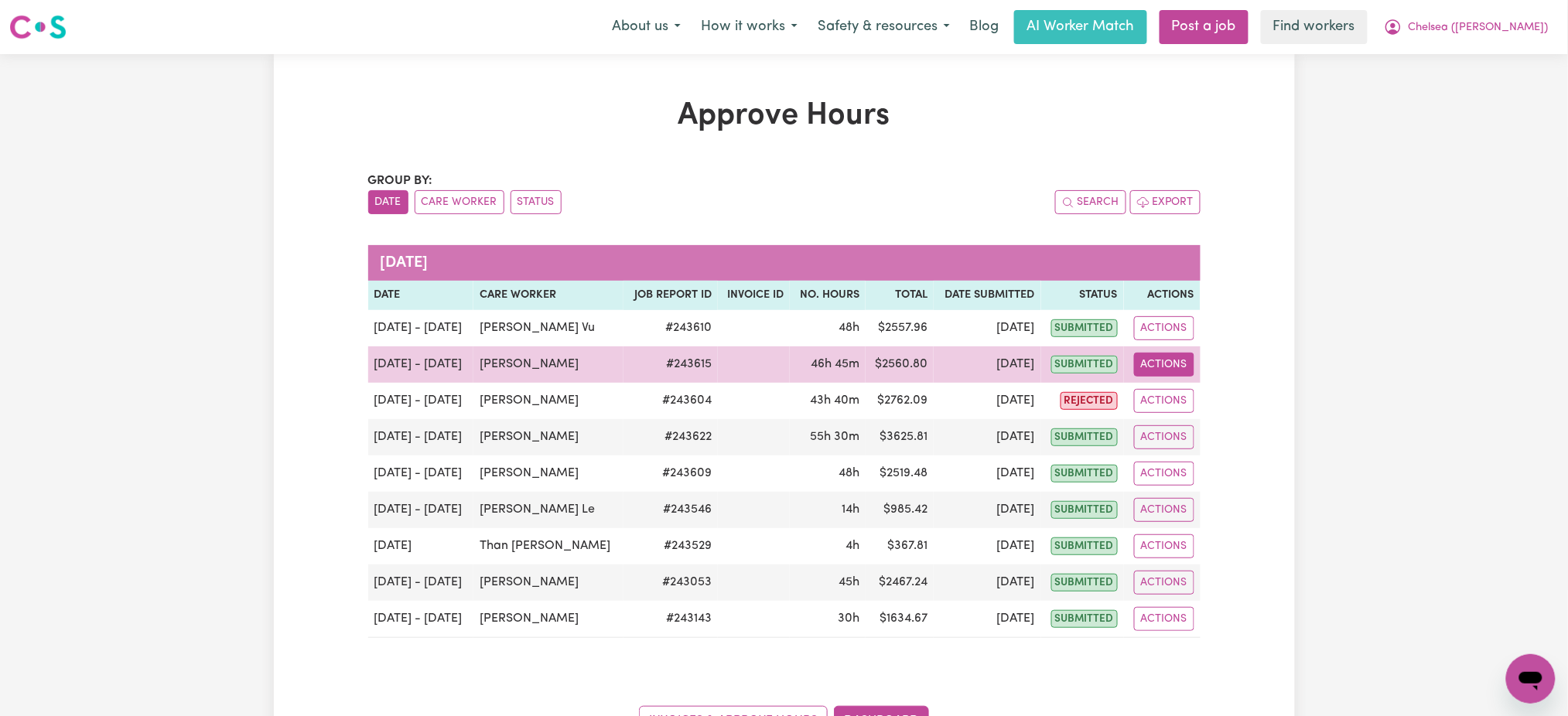
click at [1153, 364] on button "Actions" at bounding box center [1163, 364] width 60 height 24
click at [1178, 389] on link "View Job Report" at bounding box center [1203, 400] width 132 height 31
select select "pm"
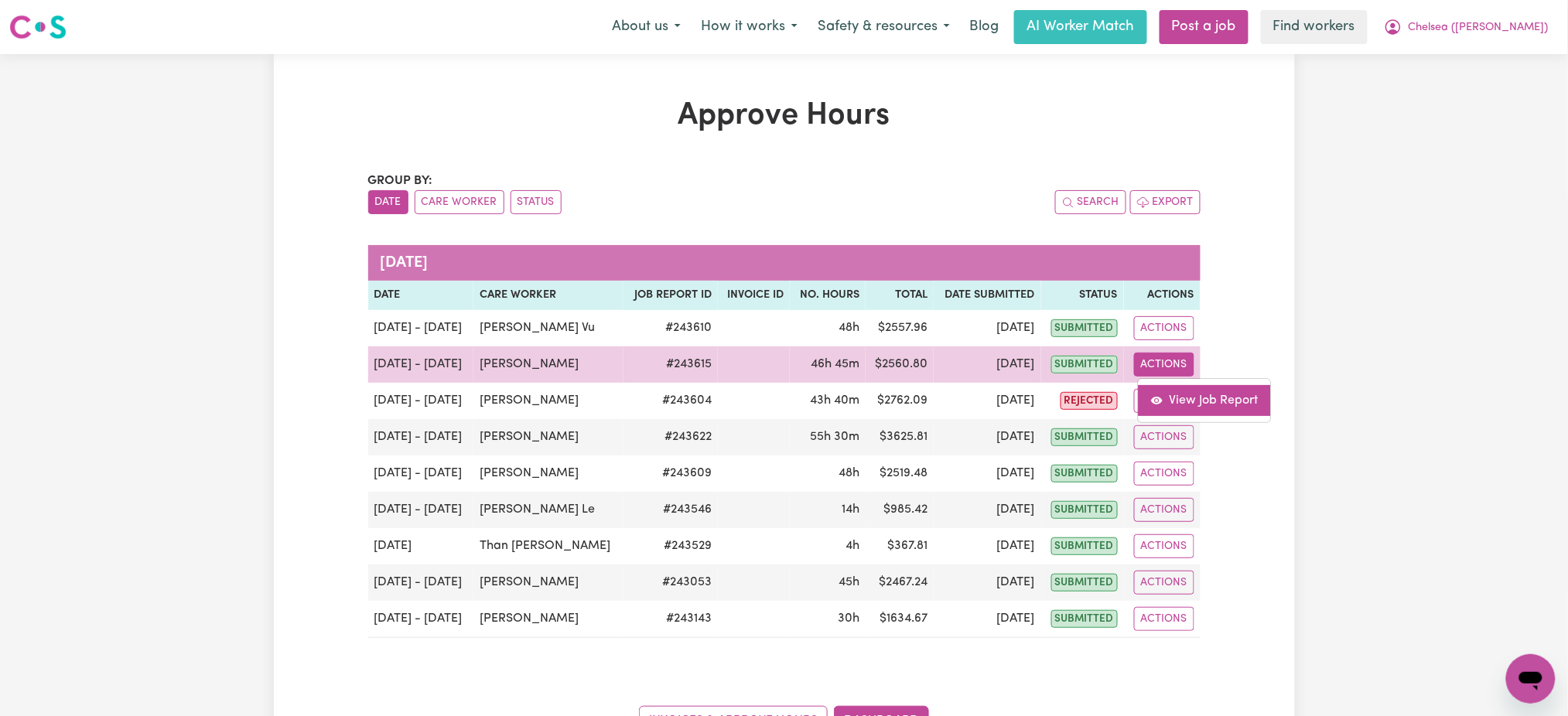
select select "pm"
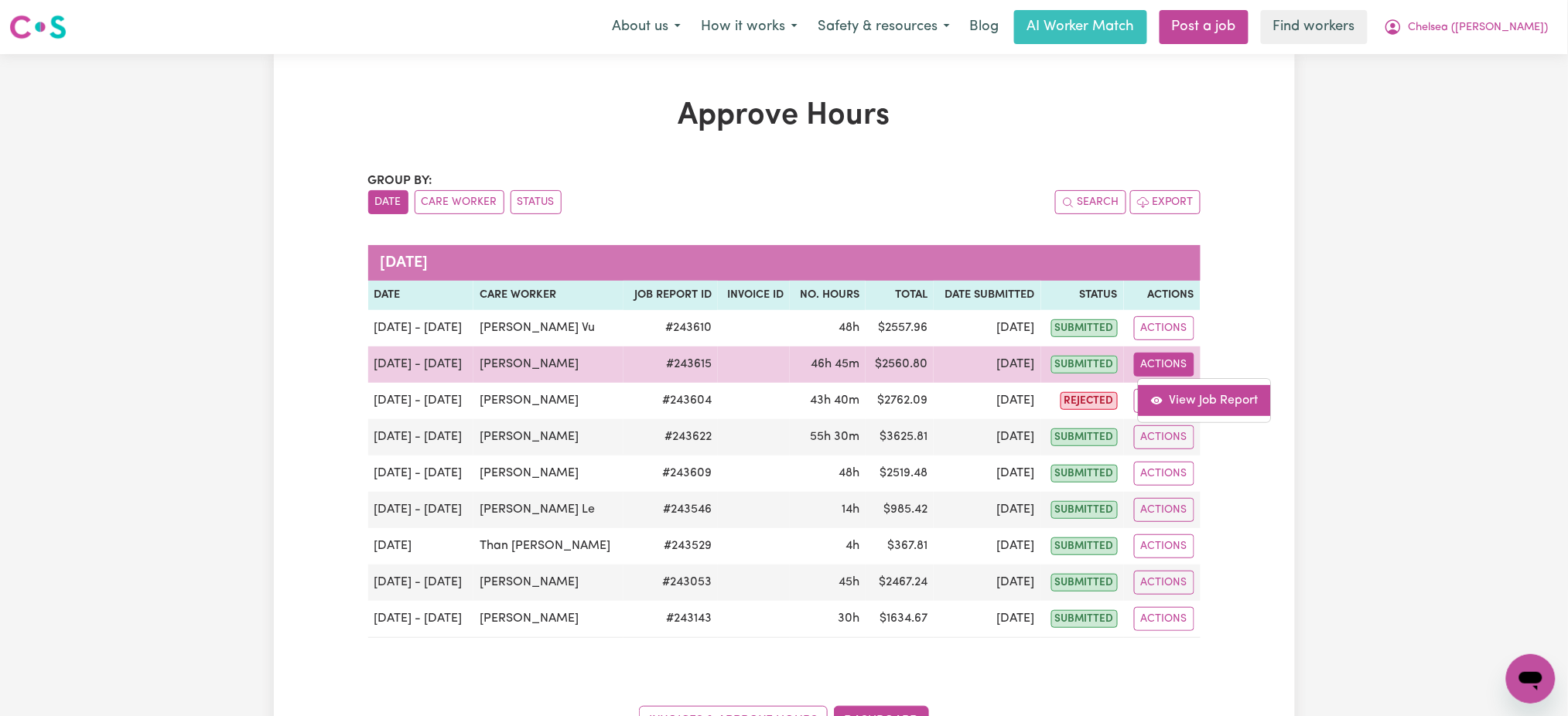
select select "pm"
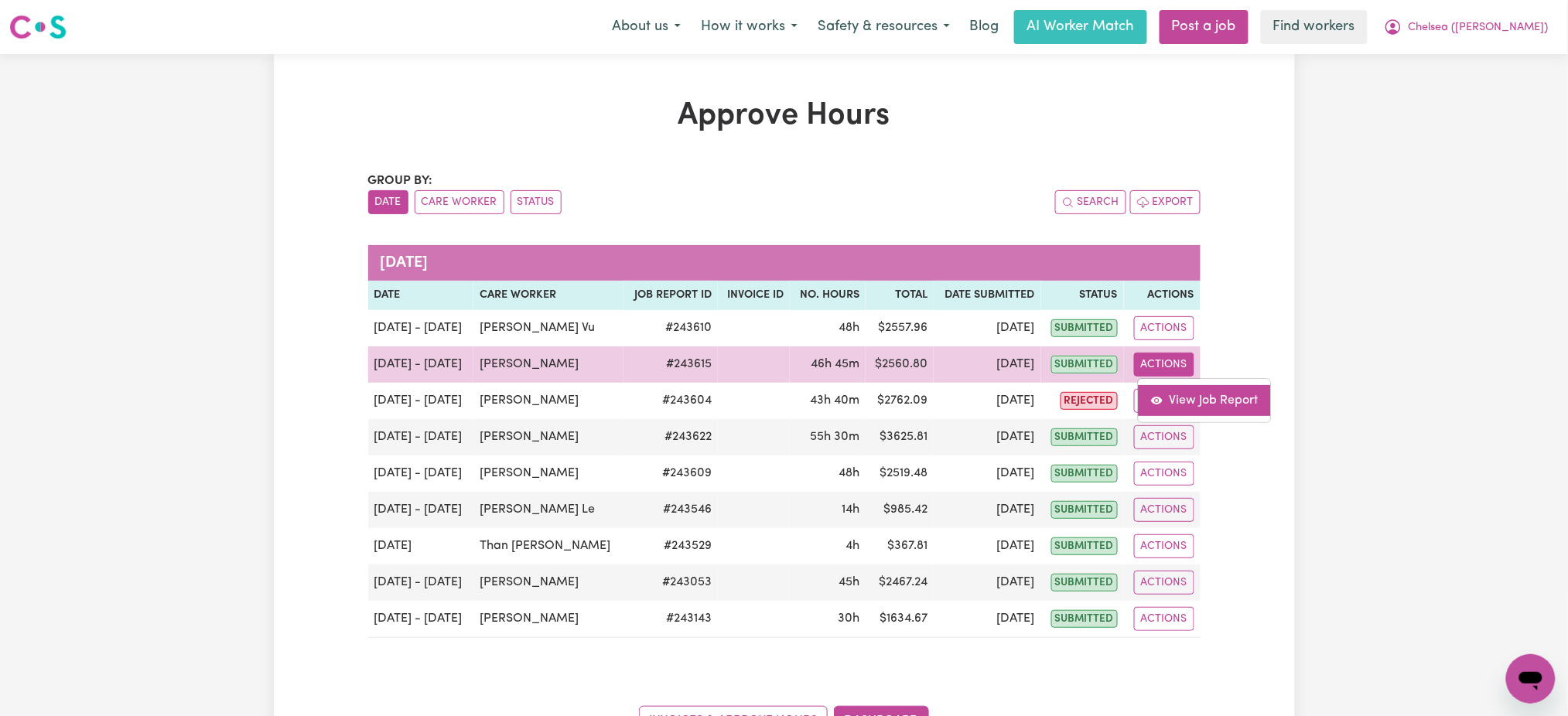
select select "pm"
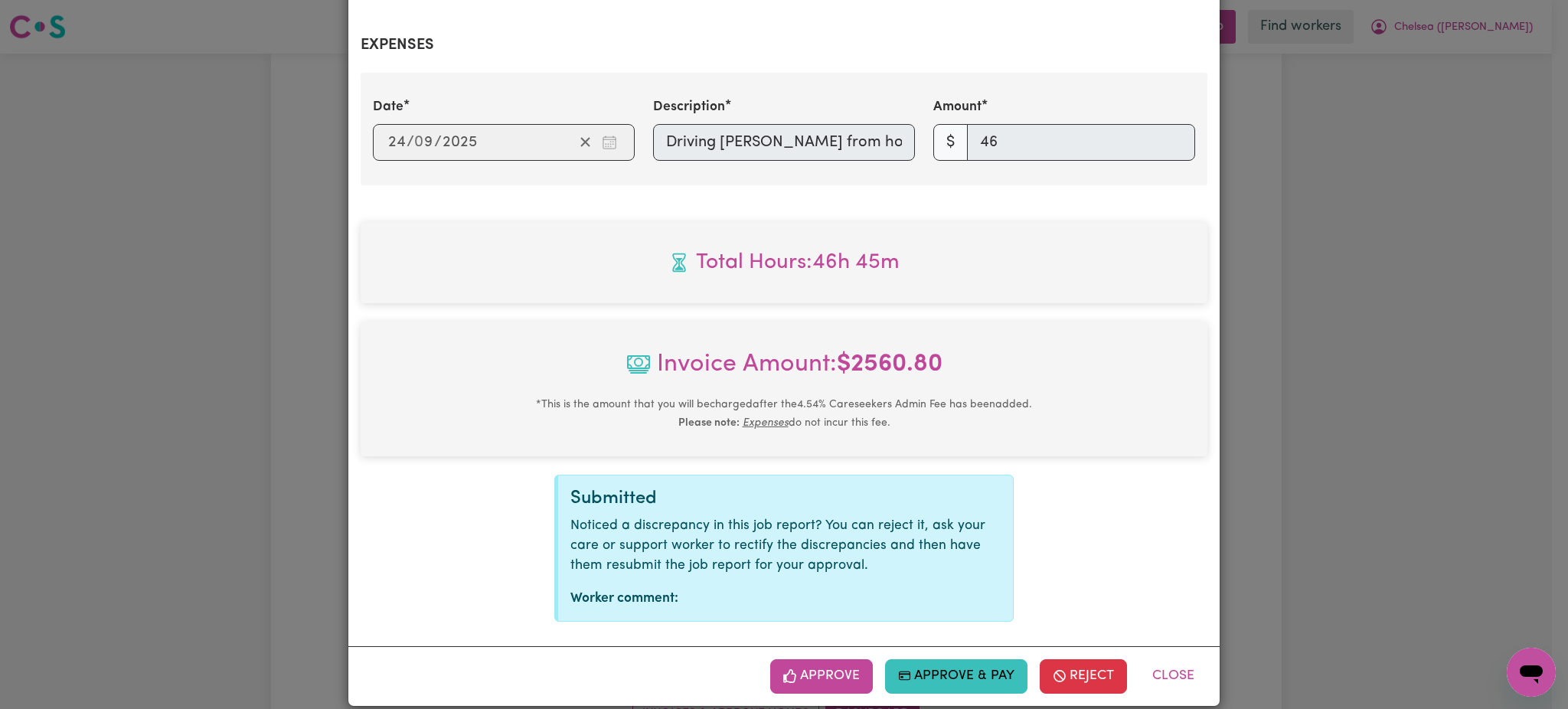
scroll to position [0, 40]
